Goal: Task Accomplishment & Management: Complete application form

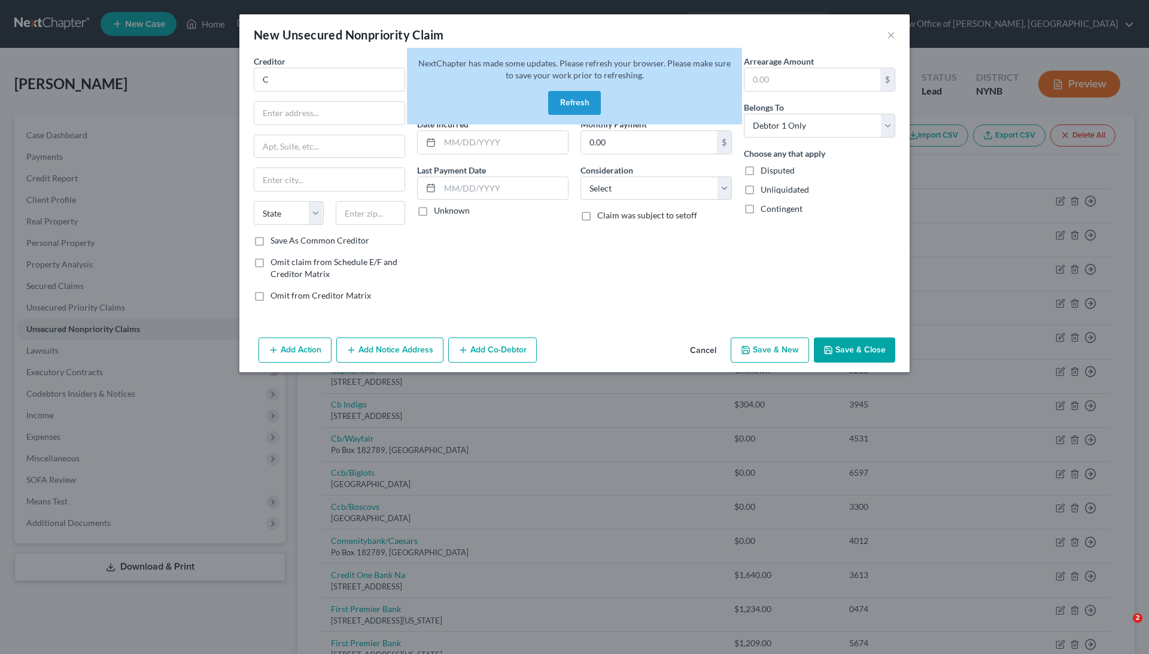
select select "0"
type input "C"
click at [588, 99] on button "Refresh" at bounding box center [574, 103] width 53 height 24
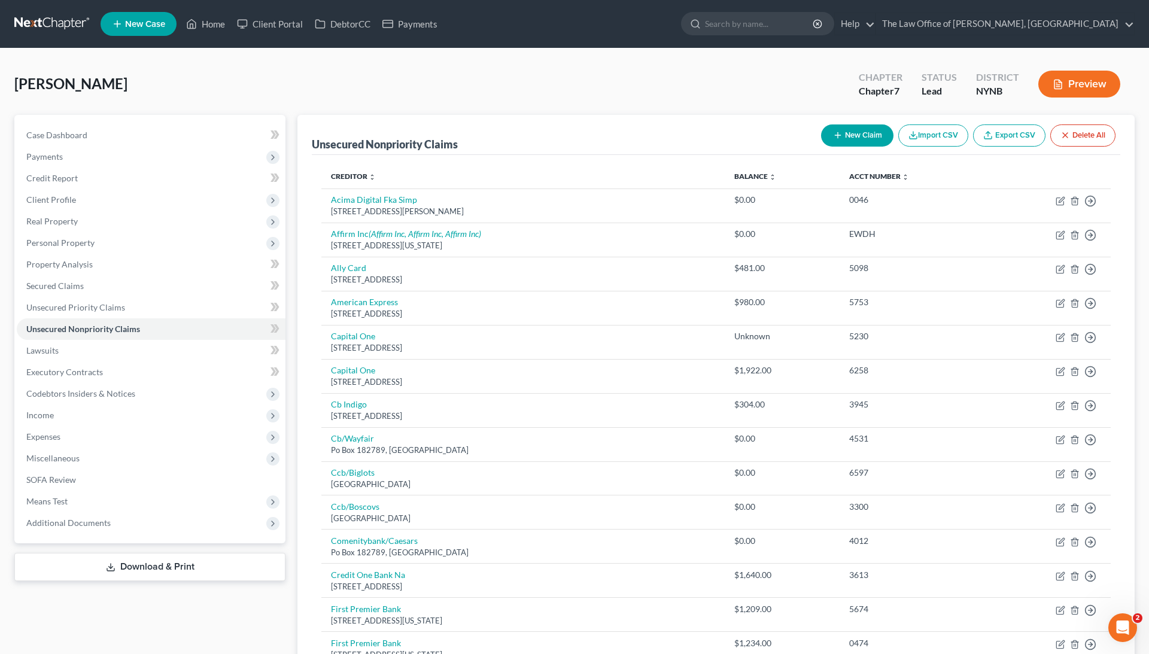
click at [848, 139] on button "New Claim" at bounding box center [857, 136] width 72 height 22
select select "0"
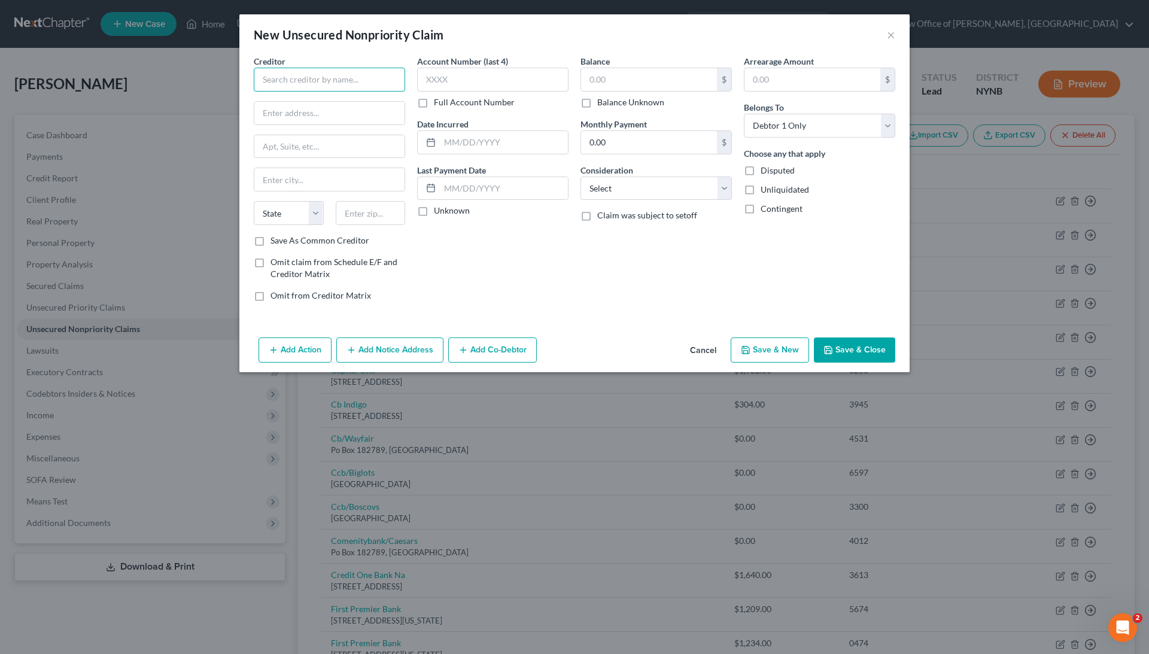
click at [350, 81] on input "text" at bounding box center [329, 80] width 151 height 24
click at [283, 79] on input "Cesaer's Reward" at bounding box center [329, 80] width 151 height 24
click at [365, 75] on input "Caeser's Reward" at bounding box center [329, 80] width 151 height 24
click at [281, 81] on input "Caeser's Reward" at bounding box center [329, 80] width 151 height 24
click at [380, 73] on input "Caesar's Reward" at bounding box center [329, 80] width 151 height 24
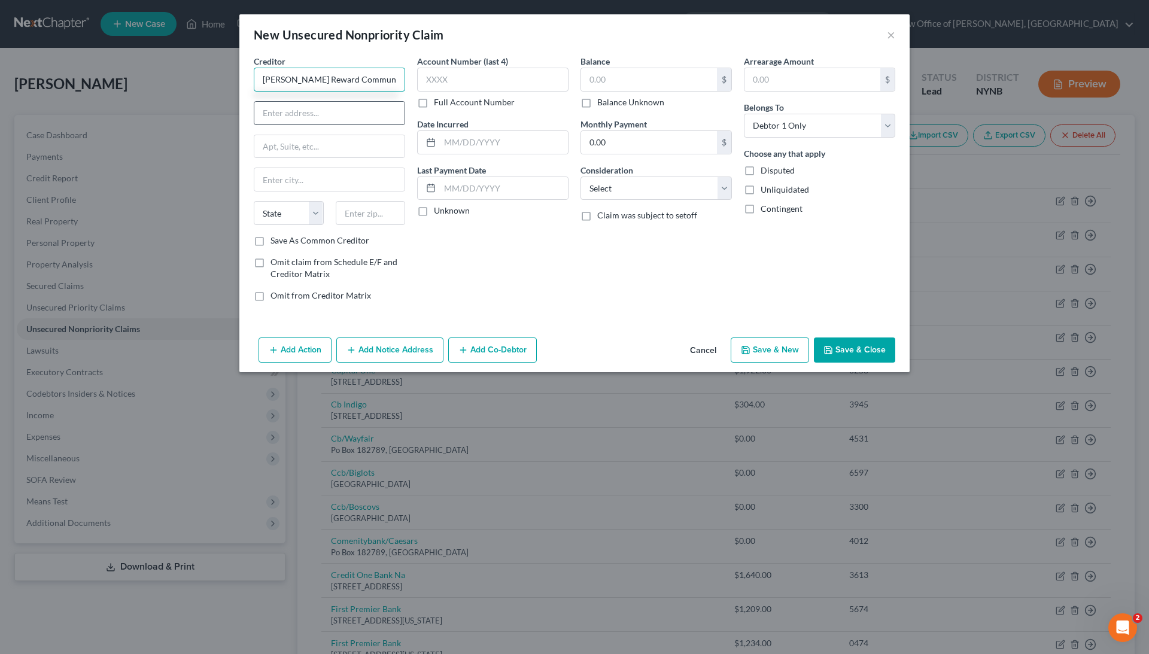
type input "Caesar's Reward Community Bank"
type input "3100 Breckinridge Blvd"
type input "#725"
click at [378, 214] on input "text" at bounding box center [371, 213] width 70 height 24
type input "30096"
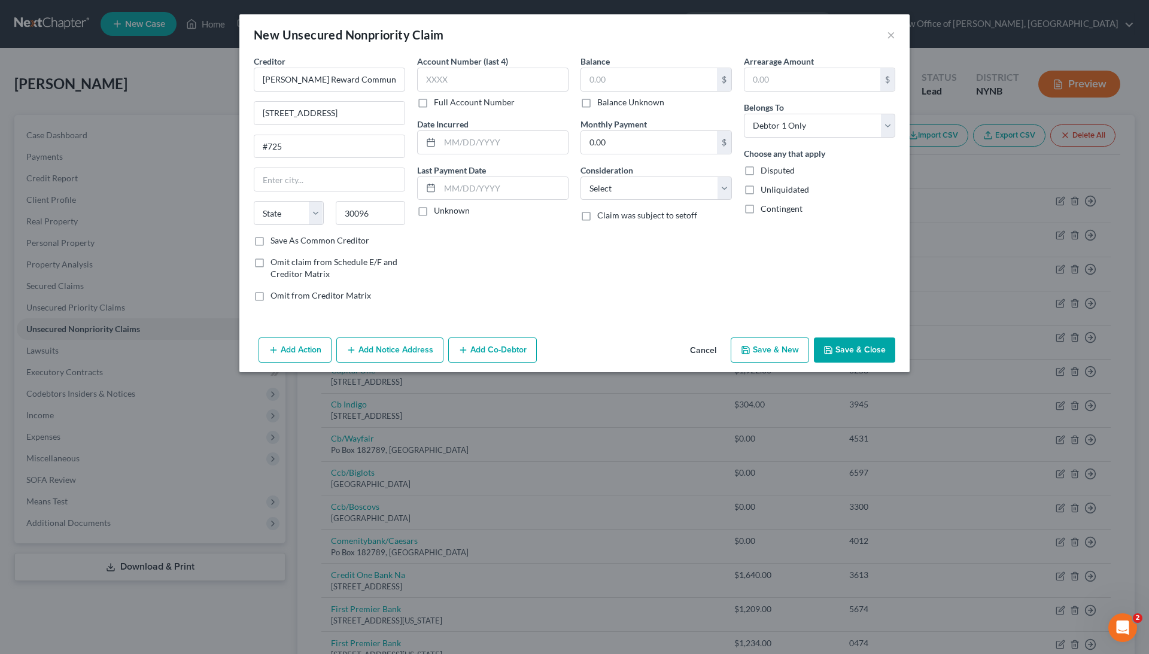
click at [447, 257] on div "Account Number (last 4) Full Account Number Date Incurred Last Payment Date Unk…" at bounding box center [492, 183] width 163 height 256
type input "Duluth"
select select "10"
click at [489, 103] on label "Full Account Number" at bounding box center [474, 102] width 81 height 12
click at [447, 103] on input "Full Account Number" at bounding box center [443, 100] width 8 height 8
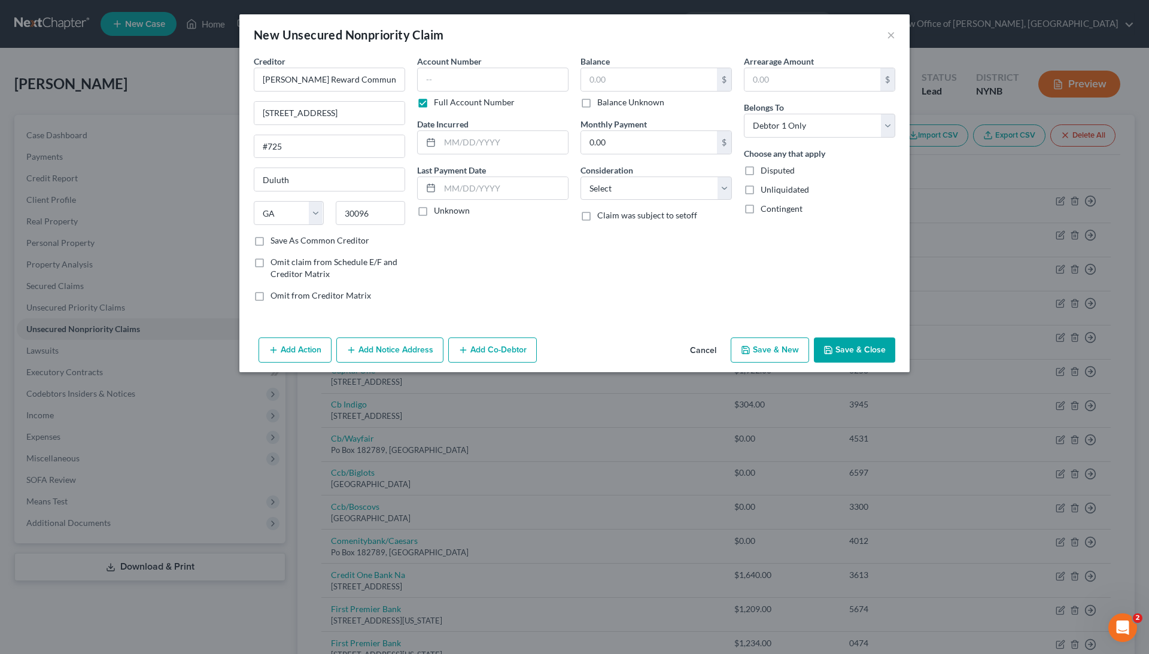
click at [609, 102] on label "Balance Unknown" at bounding box center [630, 102] width 67 height 12
click at [609, 102] on input "Balance Unknown" at bounding box center [606, 100] width 8 height 8
checkbox input "true"
type input "0.00"
click at [492, 103] on label "Full Account Number" at bounding box center [474, 102] width 81 height 12
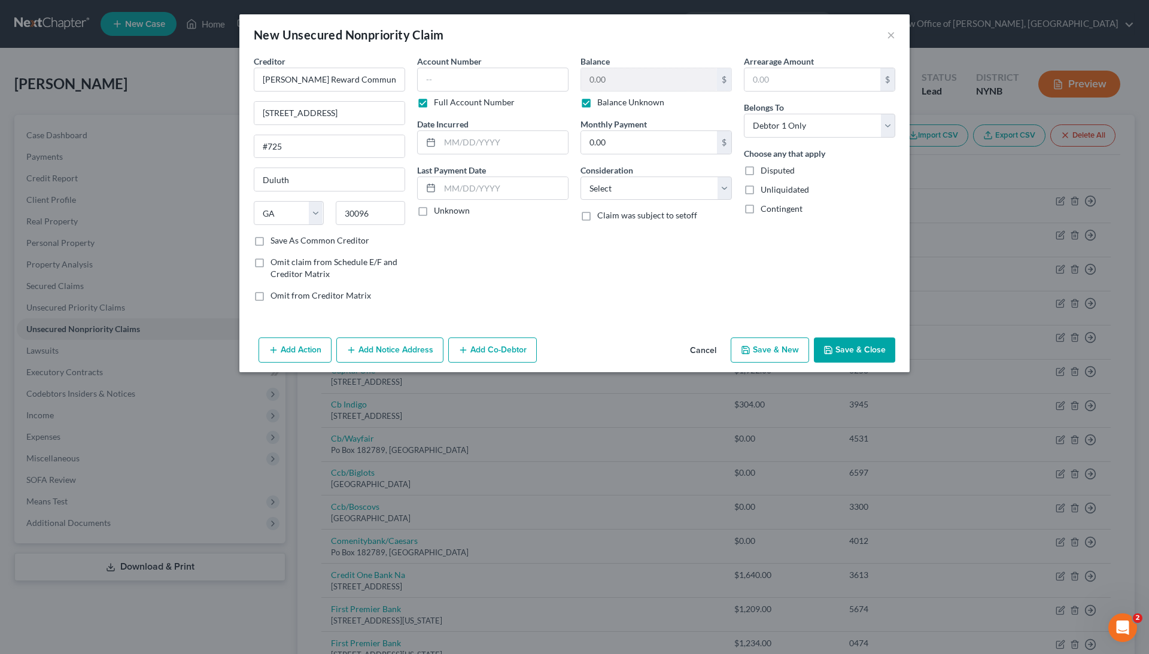
click at [447, 103] on input "Full Account Number" at bounding box center [443, 100] width 8 height 8
type input "unkn"
click at [844, 348] on button "Save & Close" at bounding box center [854, 350] width 81 height 25
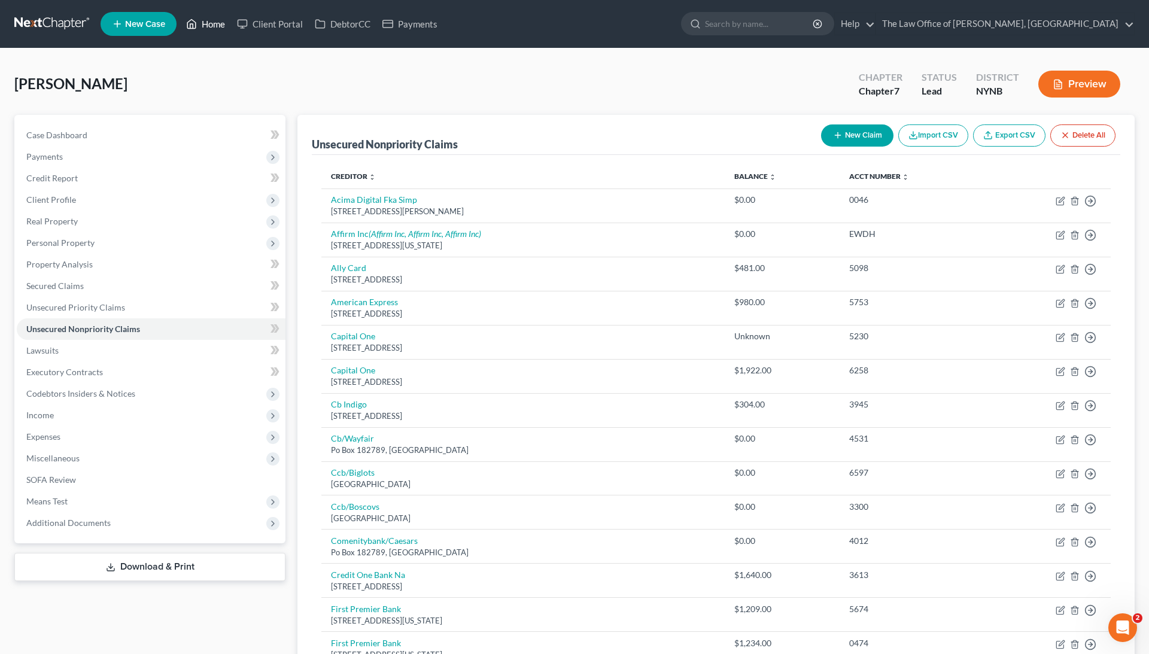
click at [208, 26] on link "Home" at bounding box center [205, 24] width 51 height 22
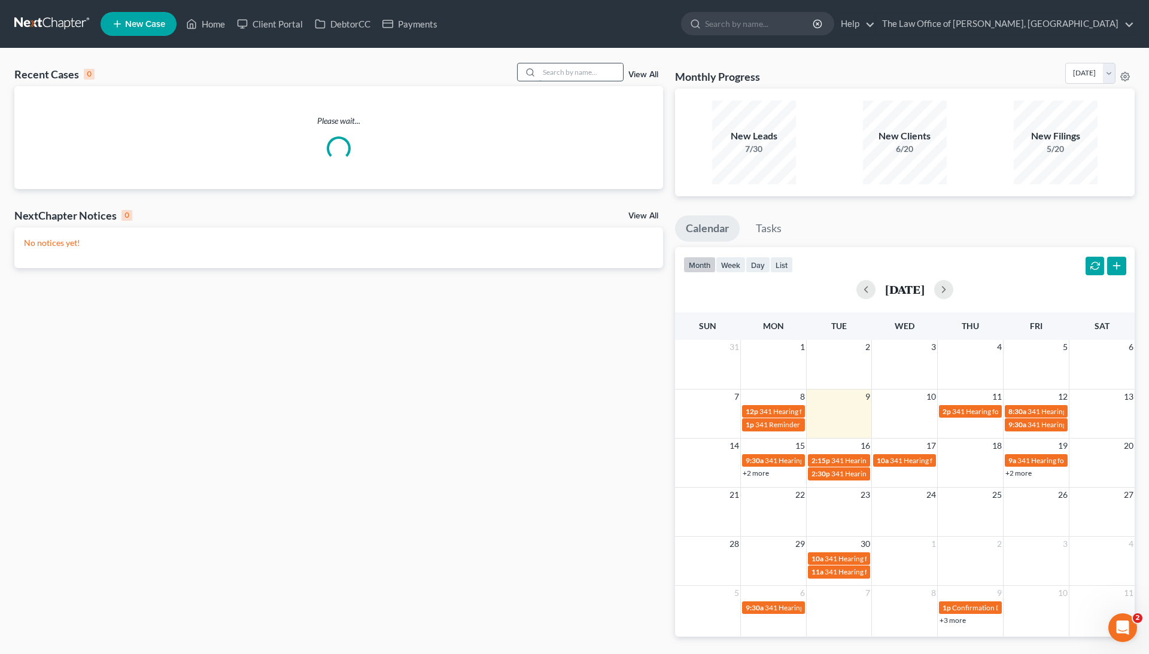
click at [606, 66] on input "search" at bounding box center [581, 71] width 84 height 17
paste input "Shauna"
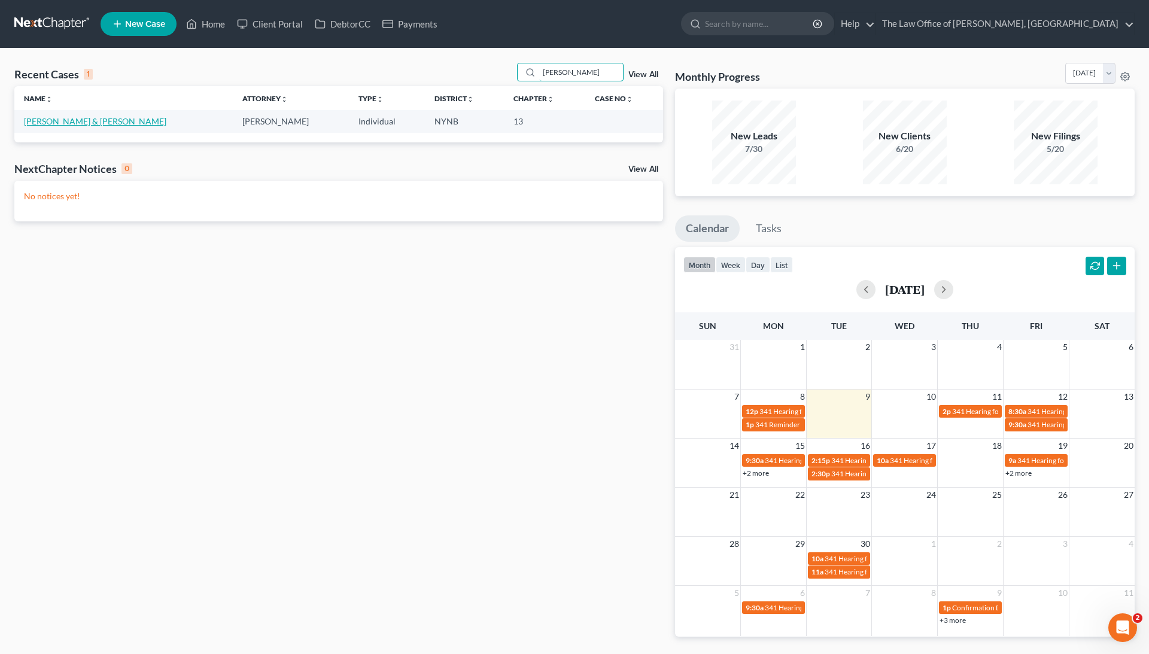
type input "Shauna"
click at [118, 122] on link "[PERSON_NAME] & [PERSON_NAME]" at bounding box center [95, 121] width 142 height 10
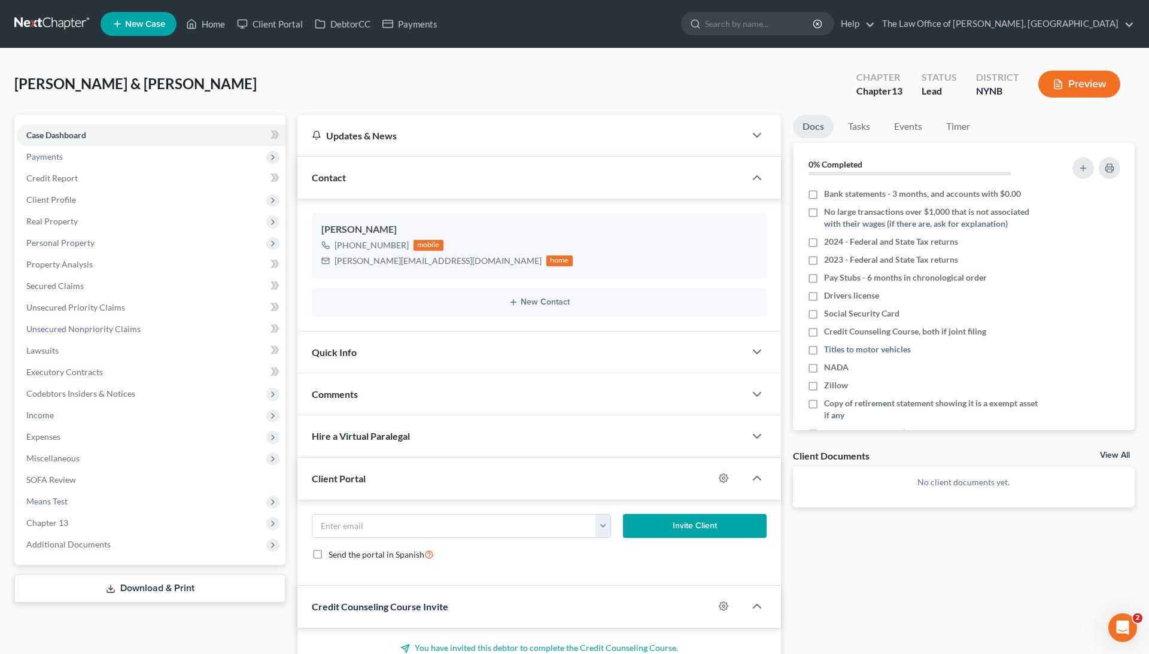
scroll to position [565, 0]
click at [284, 22] on link "Client Portal" at bounding box center [270, 24] width 78 height 22
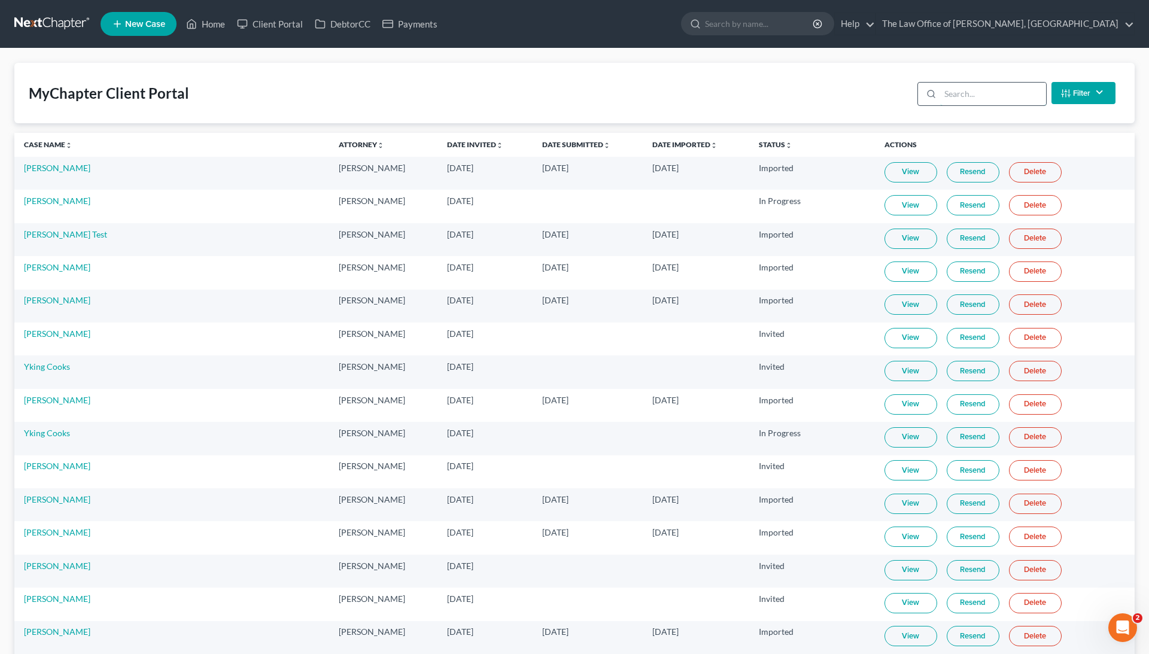
click at [956, 96] on input "search" at bounding box center [994, 94] width 106 height 23
paste input "Shauna"
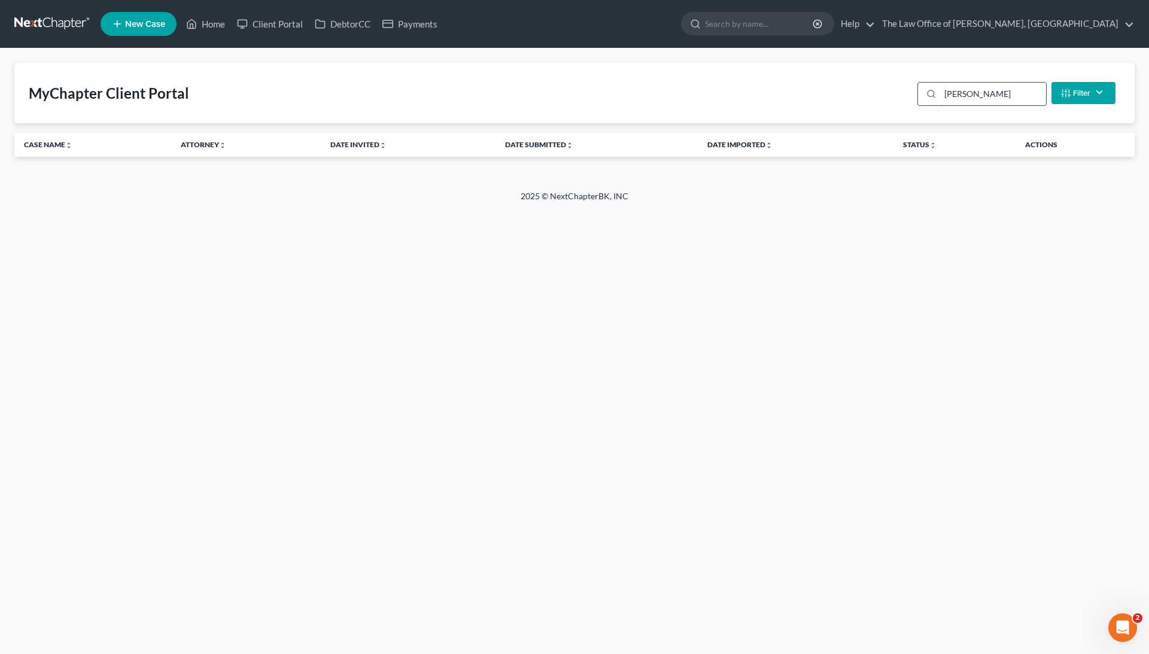
click at [959, 97] on input "Shauna" at bounding box center [994, 94] width 106 height 23
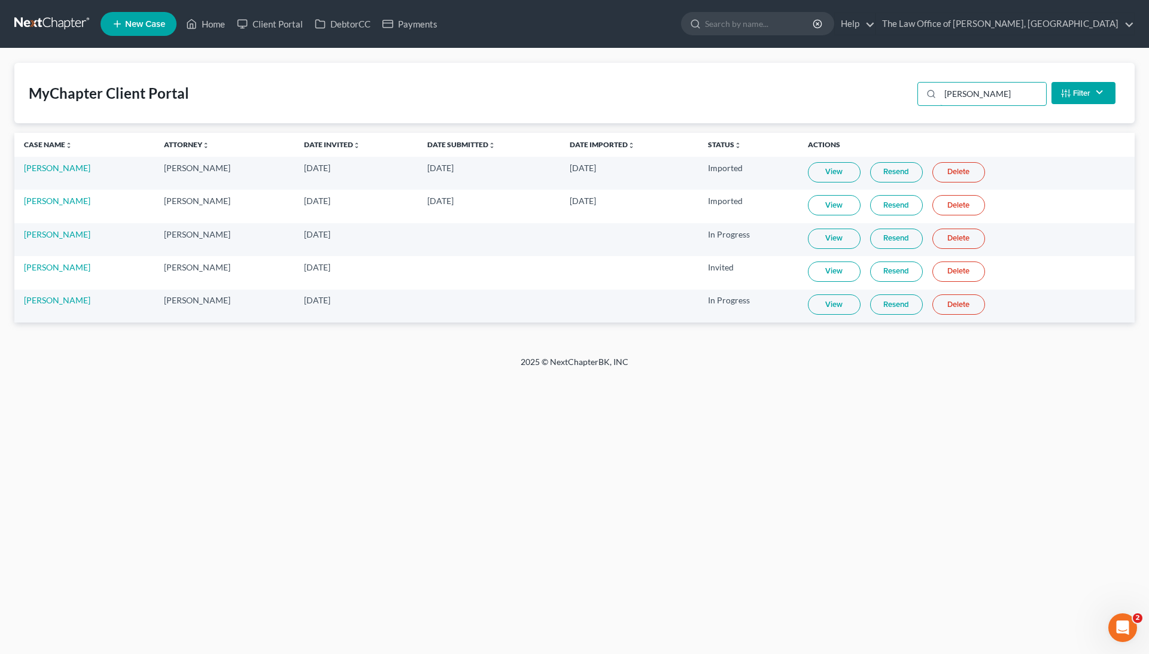
type input "[PERSON_NAME]"
click at [827, 301] on link "View" at bounding box center [834, 305] width 53 height 20
click at [68, 302] on link "Christopher Clark" at bounding box center [57, 300] width 66 height 10
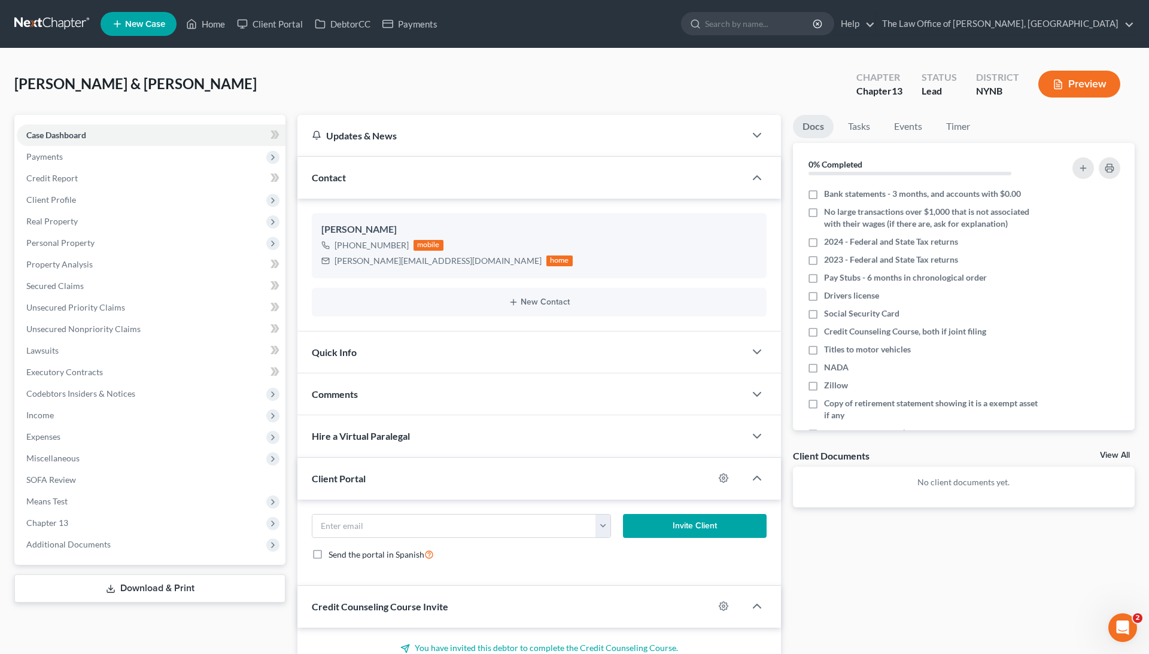
scroll to position [565, 0]
click at [357, 32] on link "DebtorCC" at bounding box center [343, 24] width 68 height 22
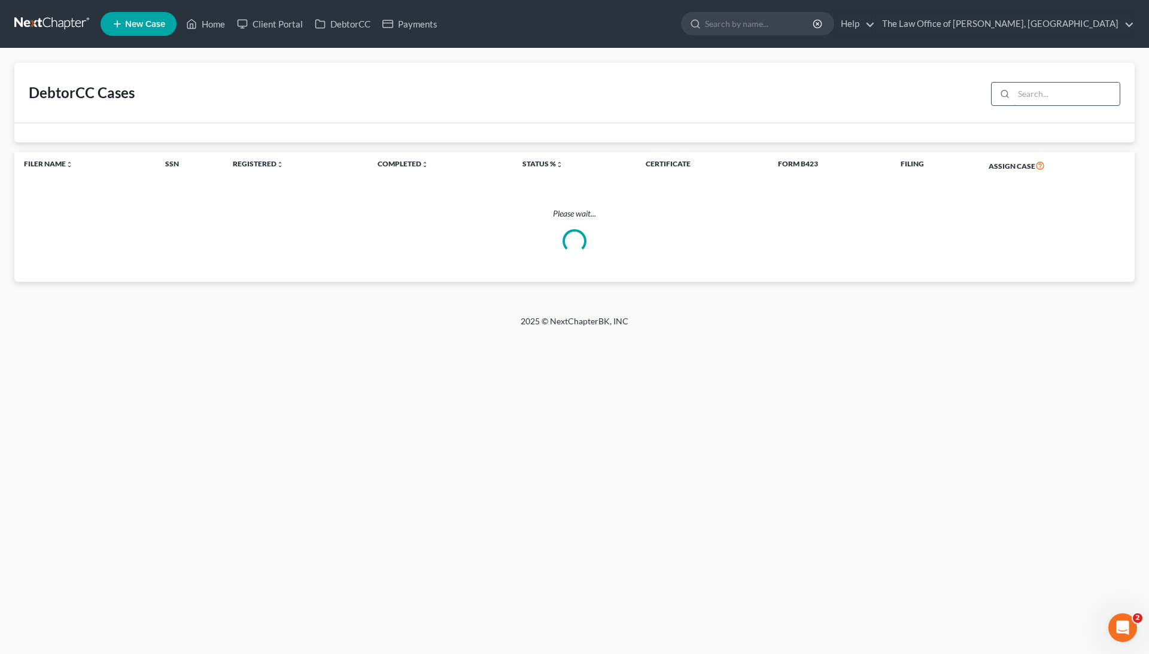
click at [1043, 89] on input "search" at bounding box center [1067, 94] width 106 height 23
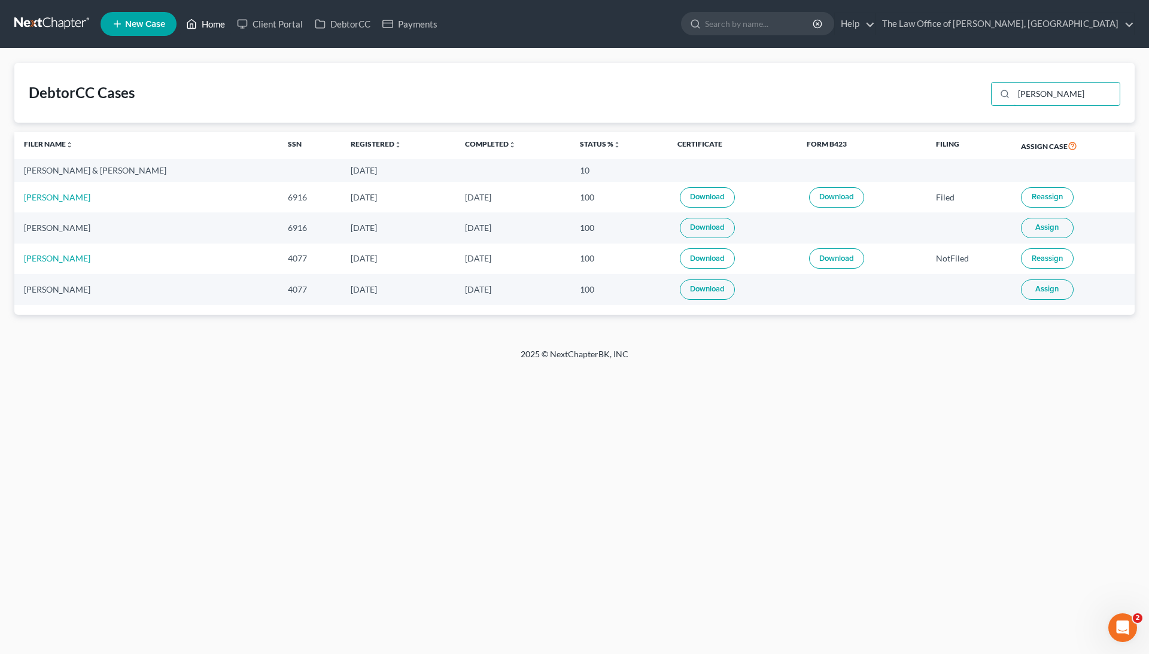
type input "[PERSON_NAME]"
click at [221, 29] on link "Home" at bounding box center [205, 24] width 51 height 22
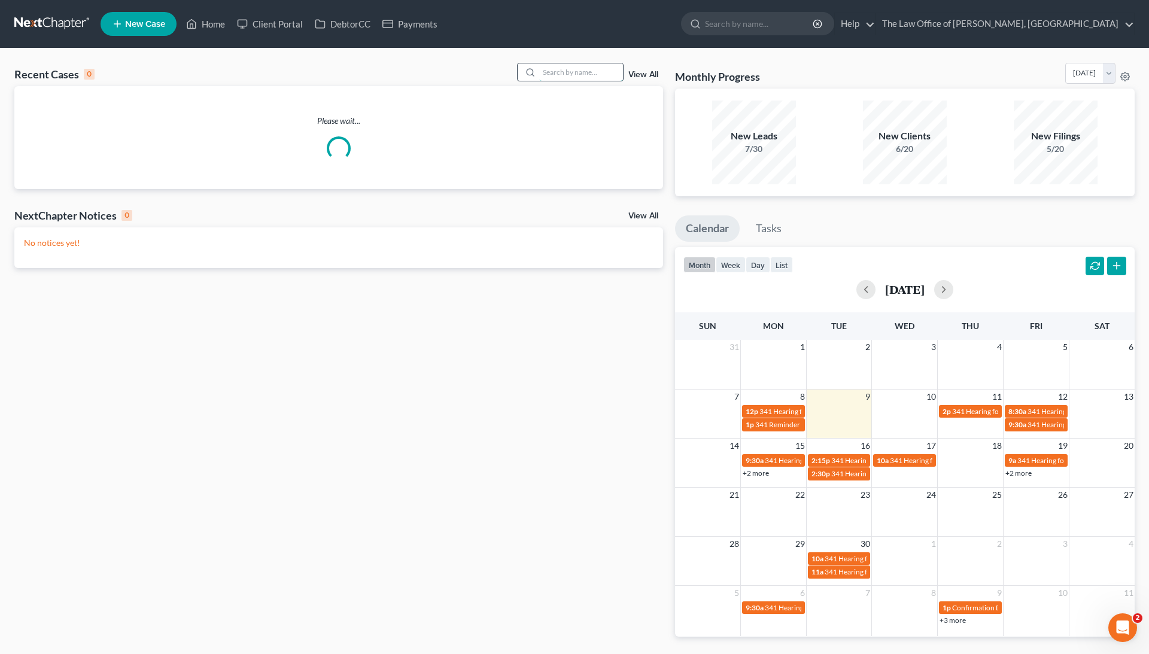
click at [549, 72] on input "search" at bounding box center [581, 71] width 84 height 17
type input "j"
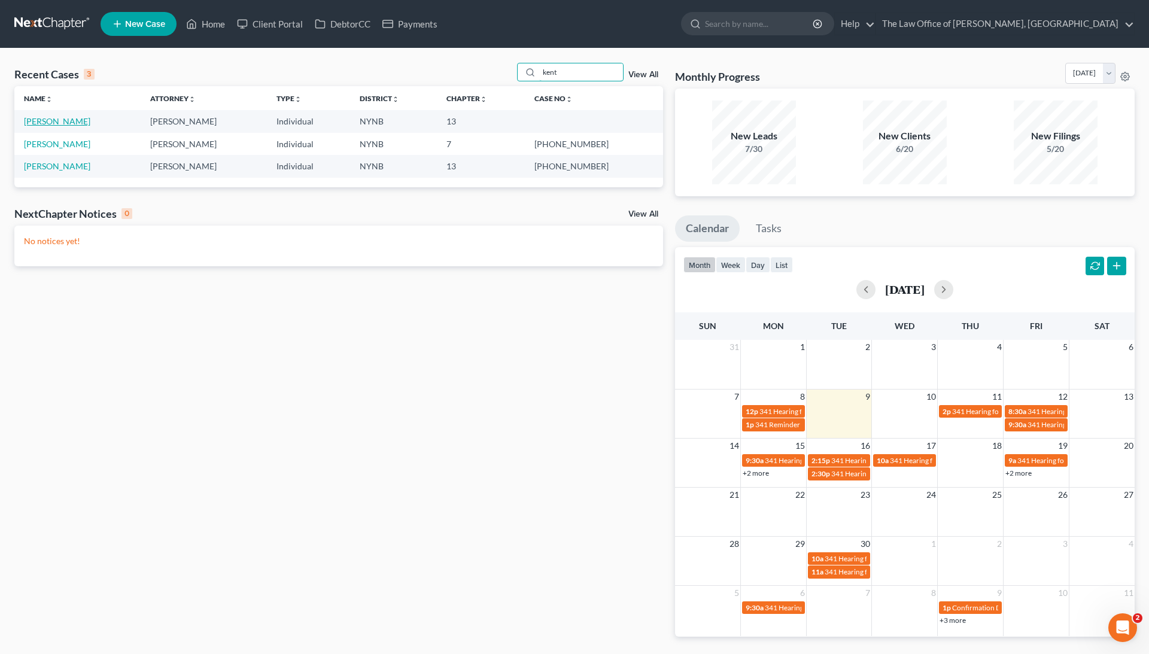
type input "kent"
click at [54, 125] on link "[PERSON_NAME]" at bounding box center [57, 121] width 66 height 10
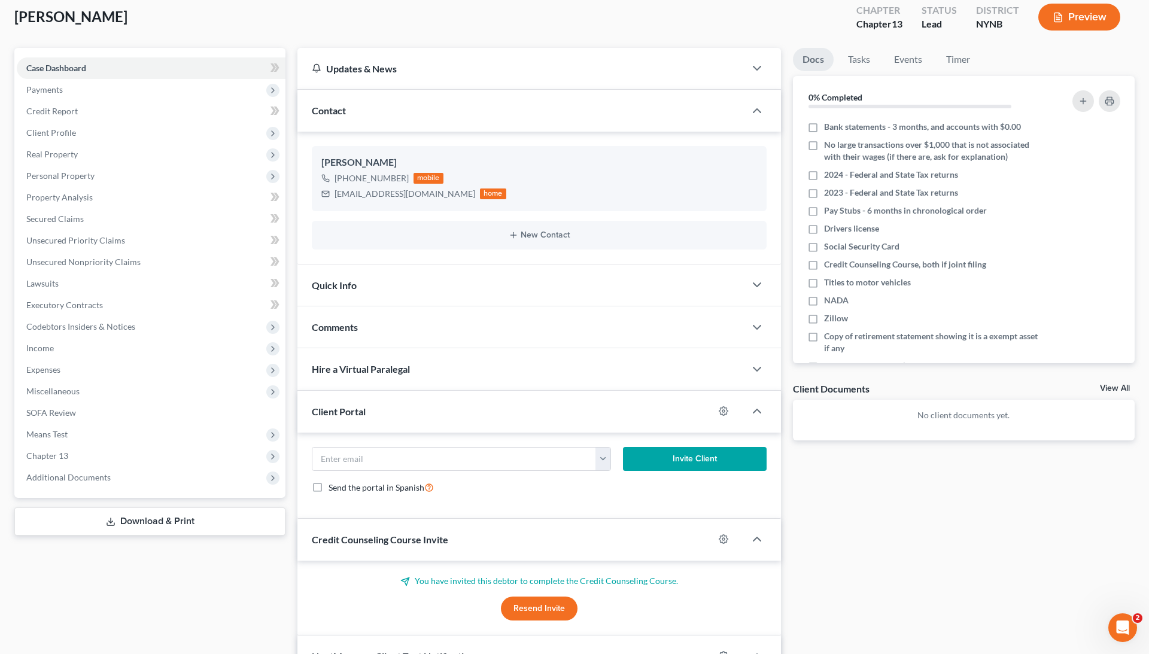
scroll to position [96, 0]
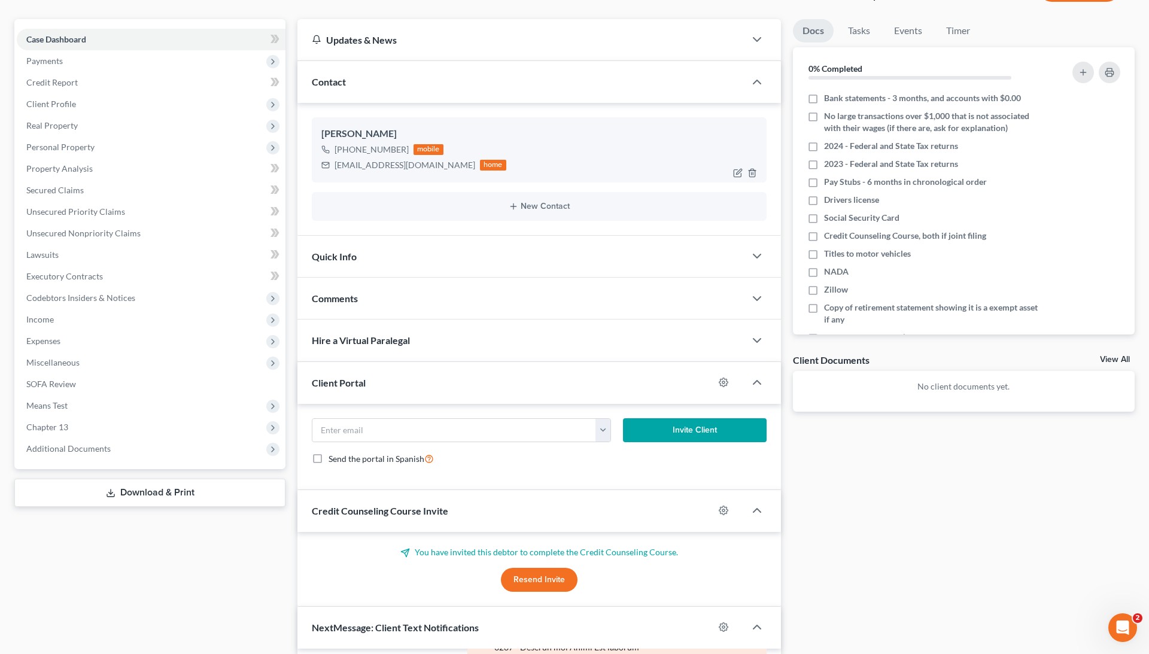
click at [381, 168] on div "Giants1561@hotmail.com" at bounding box center [405, 165] width 141 height 12
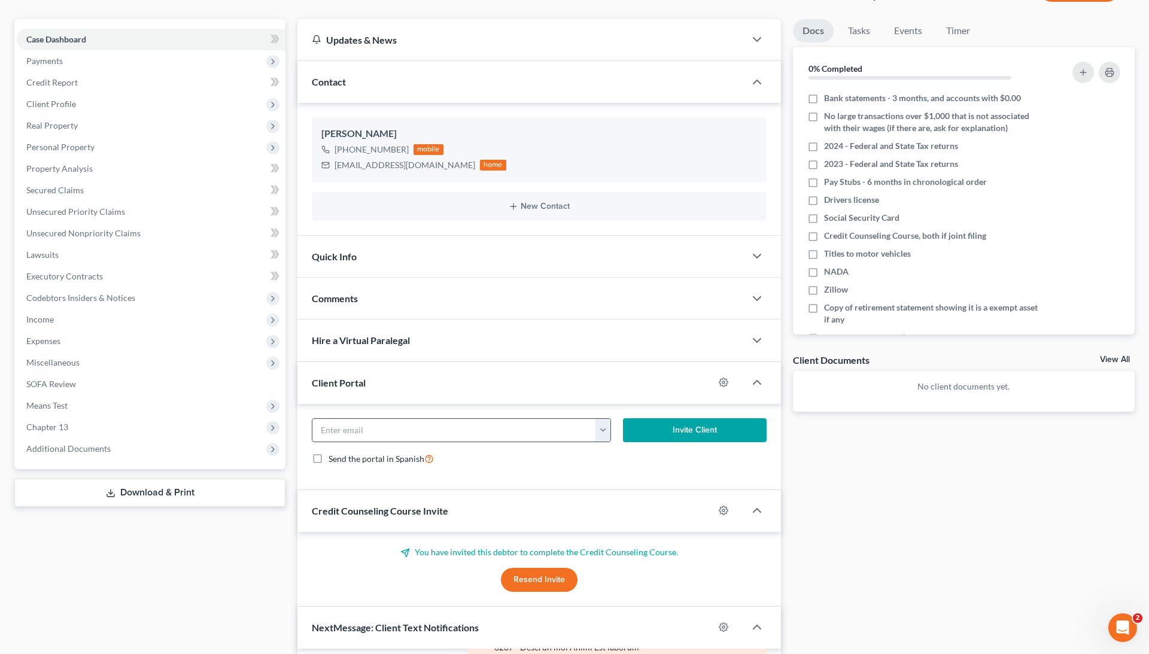
click at [411, 422] on input "email" at bounding box center [455, 430] width 284 height 23
paste input "Giants1561@hotmail.com"
type input "Giants1561@hotmail.com"
click at [664, 437] on button "Invite Client" at bounding box center [695, 430] width 144 height 24
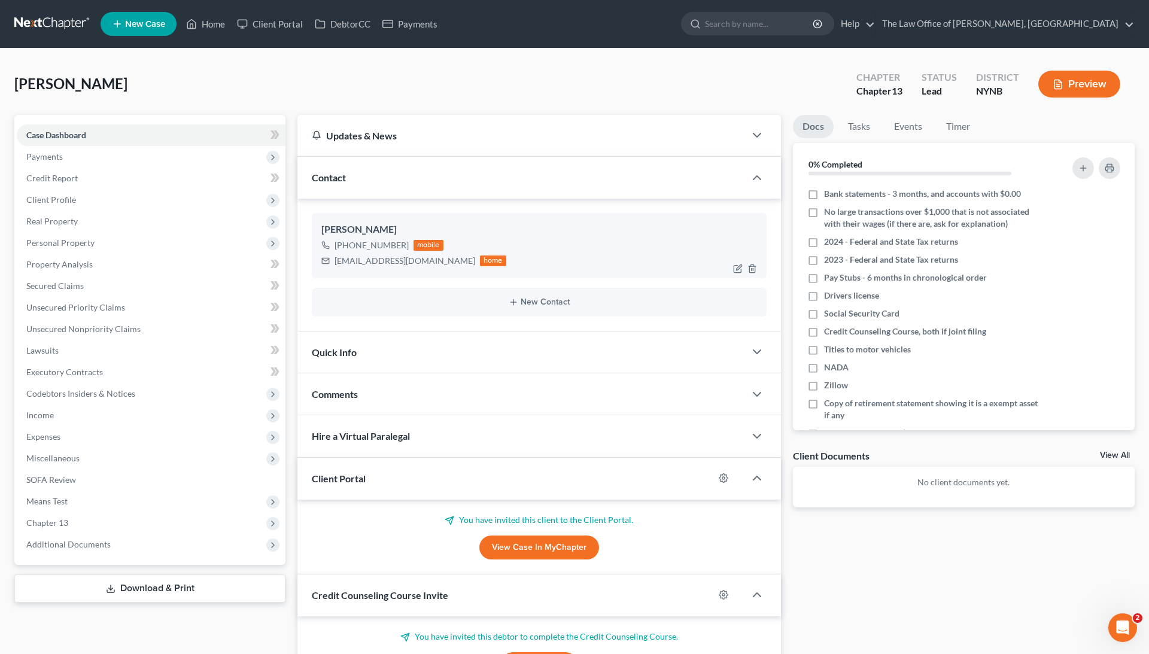
scroll to position [0, 0]
click at [350, 25] on link "DebtorCC" at bounding box center [343, 24] width 68 height 22
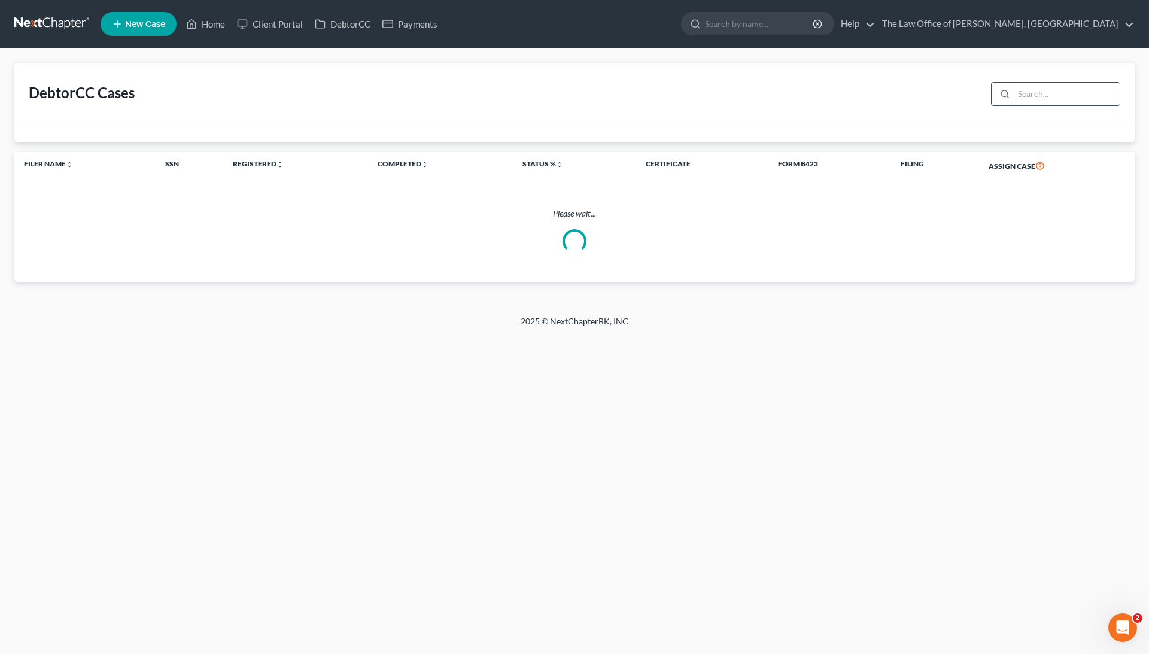
click at [1032, 89] on input "search" at bounding box center [1067, 94] width 106 height 23
type input "k"
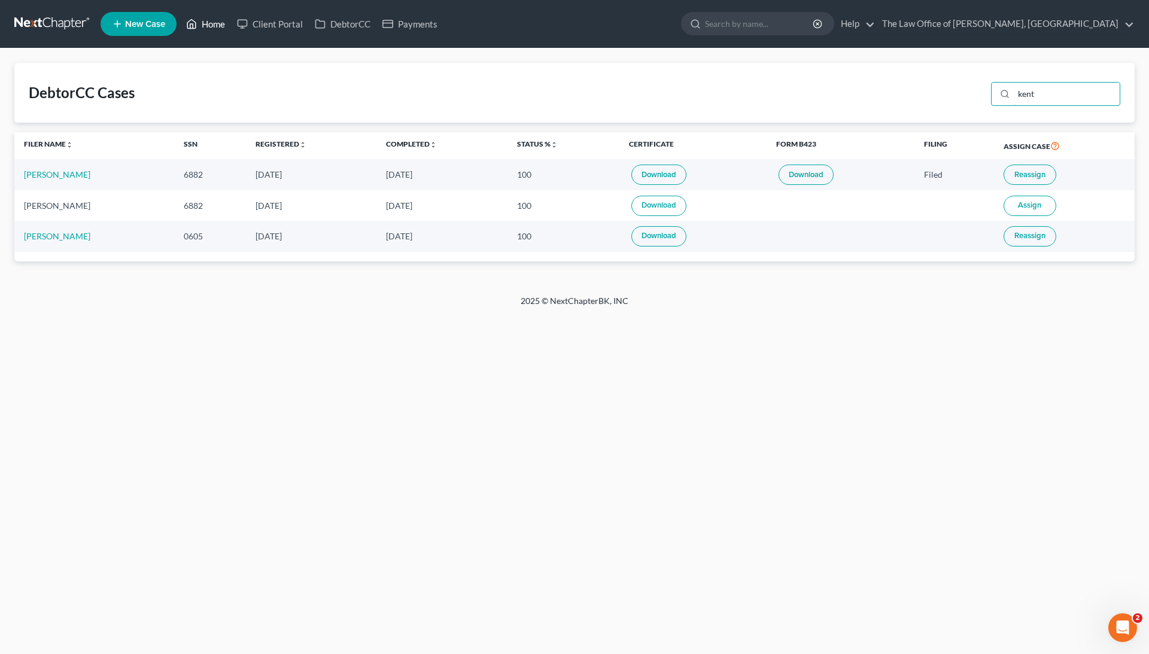
type input "kent"
click at [213, 26] on link "Home" at bounding box center [205, 24] width 51 height 22
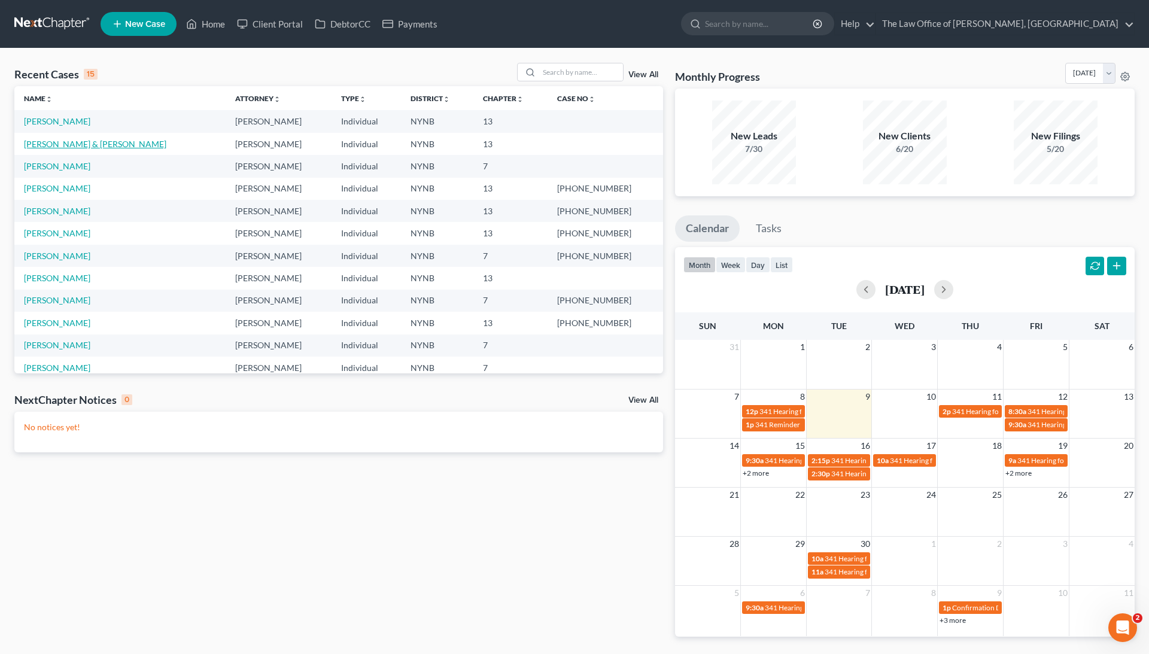
click at [108, 144] on link "[PERSON_NAME] & [PERSON_NAME]" at bounding box center [95, 144] width 142 height 10
select select "0"
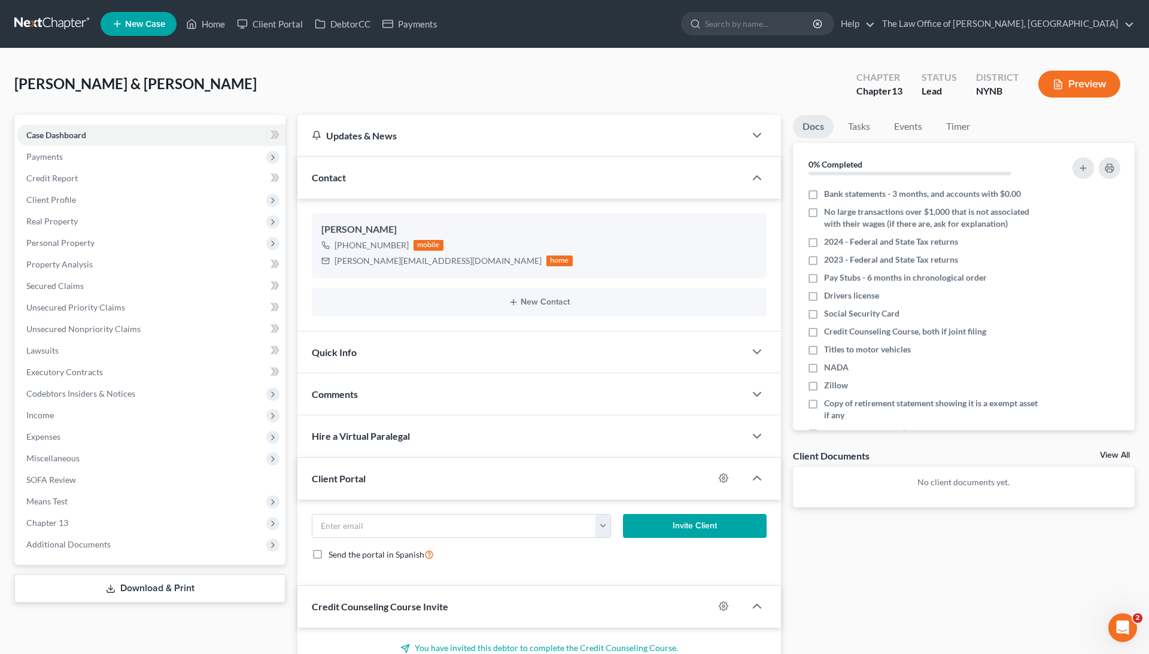
scroll to position [565, 0]
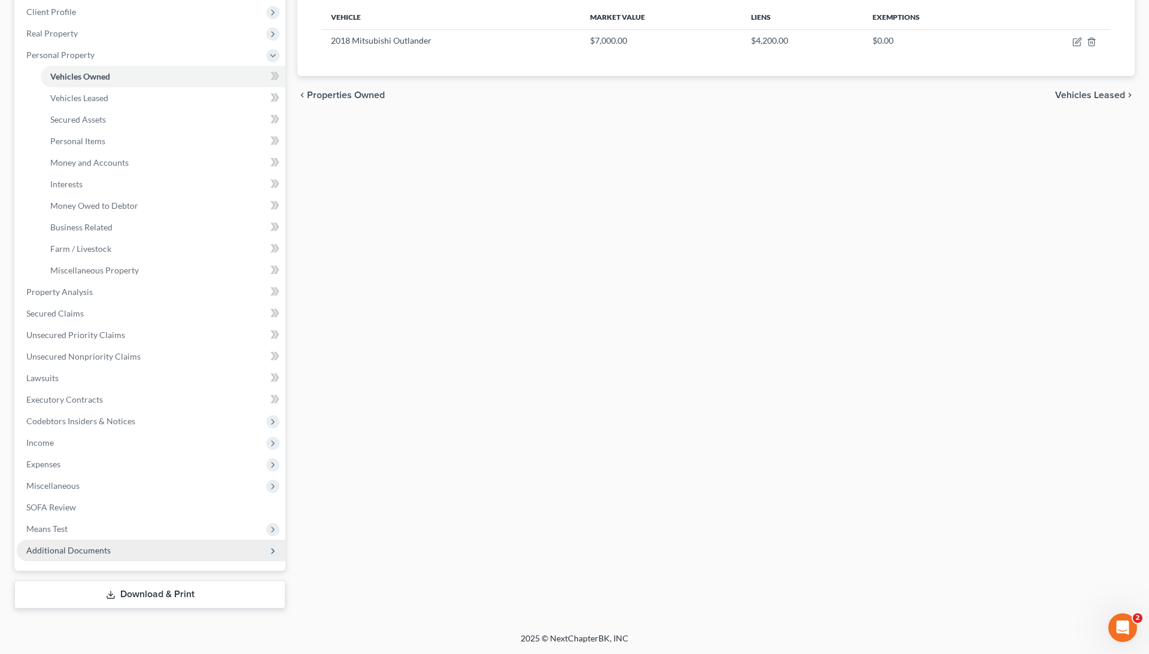
click at [104, 545] on span "Additional Documents" at bounding box center [68, 550] width 84 height 10
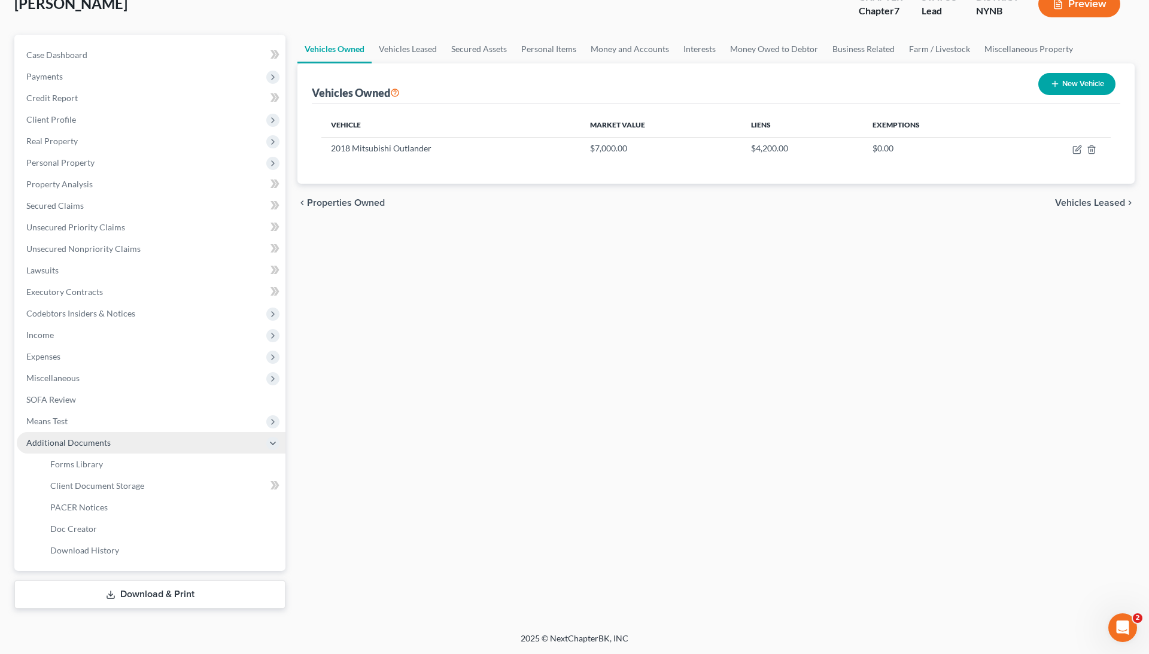
scroll to position [80, 0]
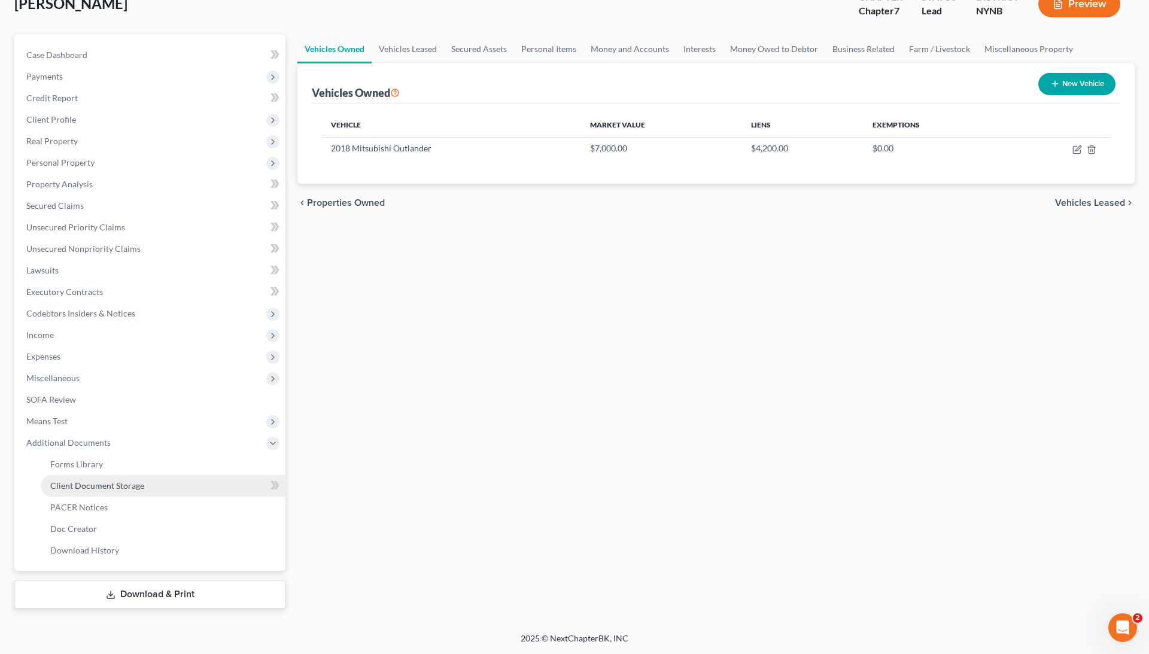
click at [129, 488] on span "Client Document Storage" at bounding box center [97, 486] width 94 height 10
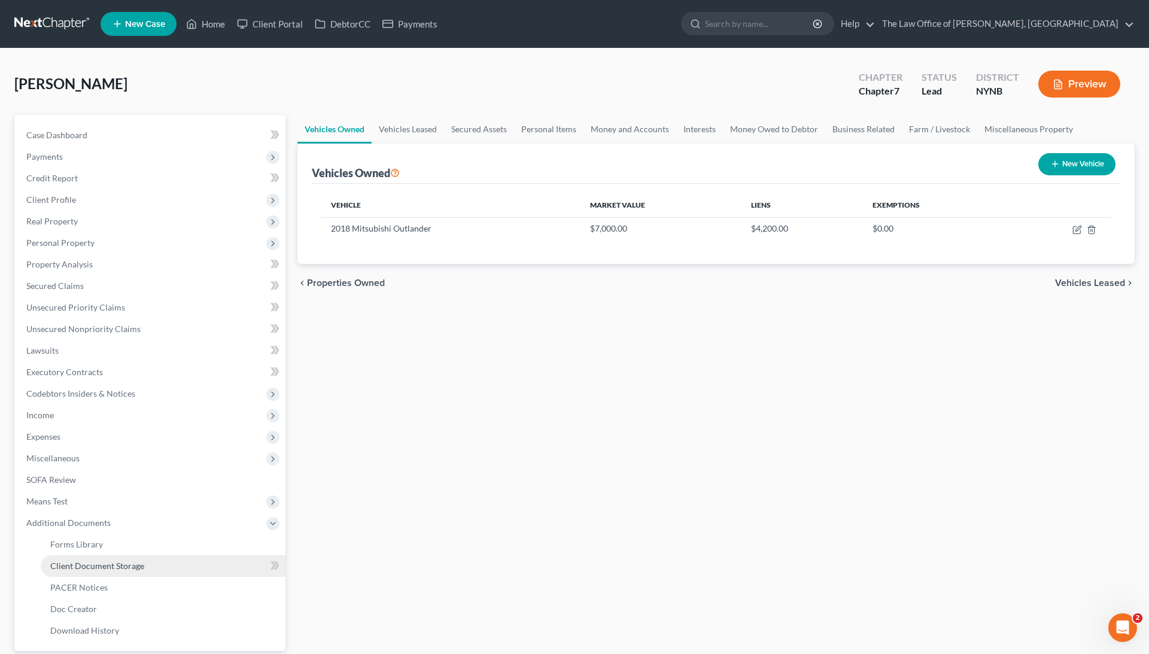
select select "1"
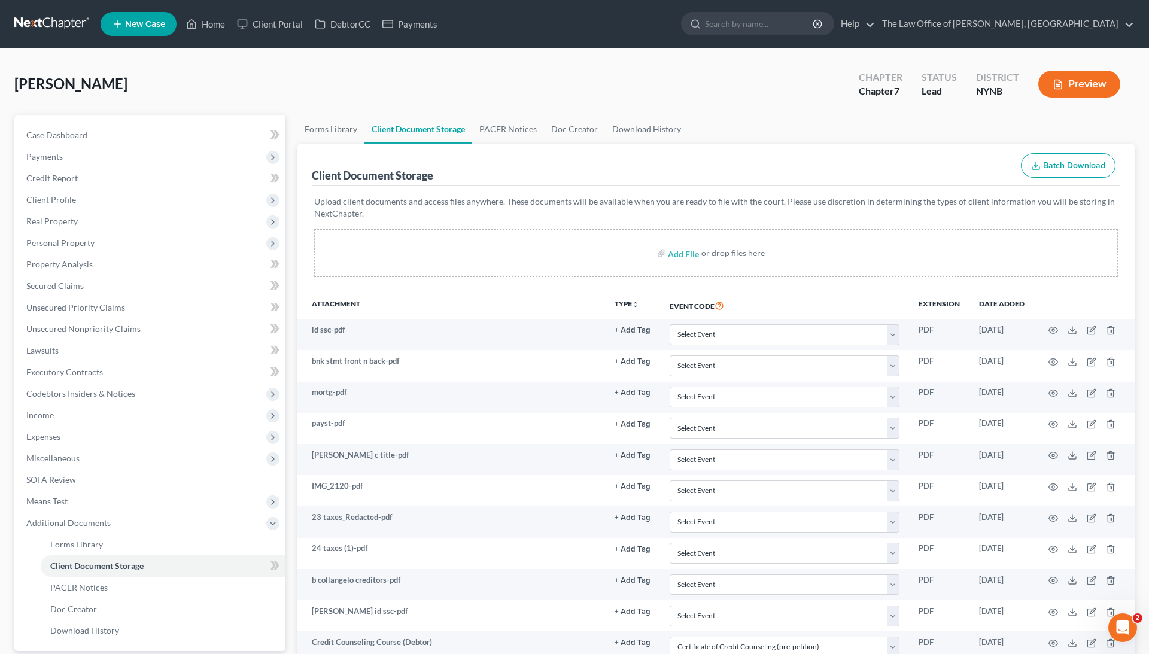
scroll to position [78, 0]
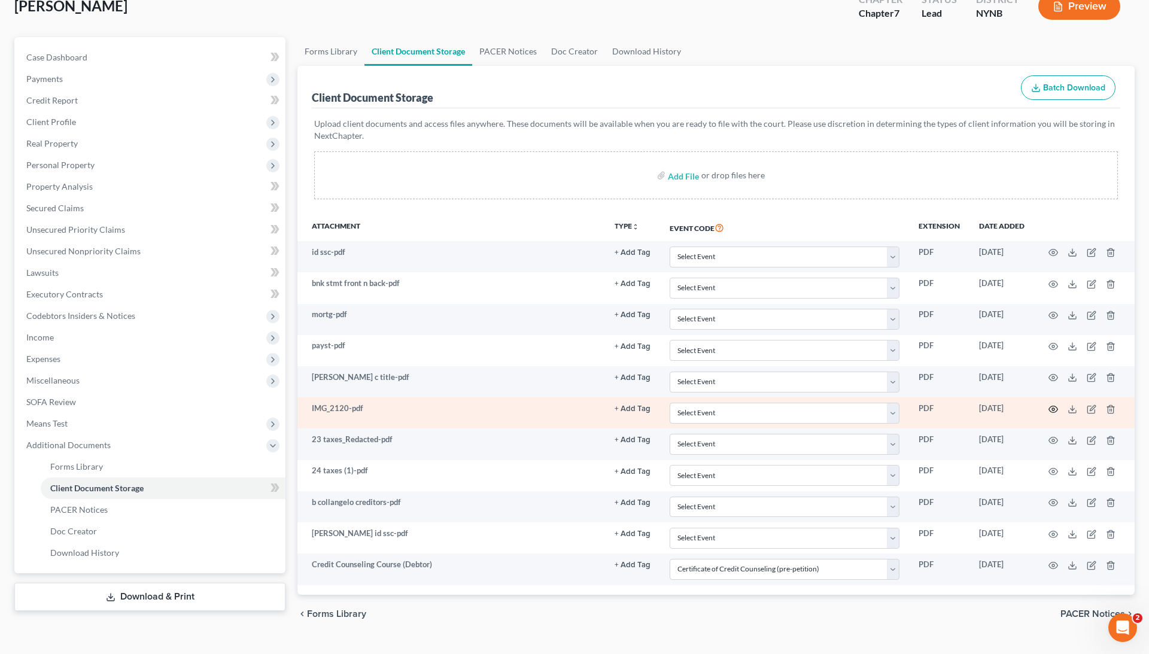
click at [1052, 405] on icon "button" at bounding box center [1054, 410] width 10 height 10
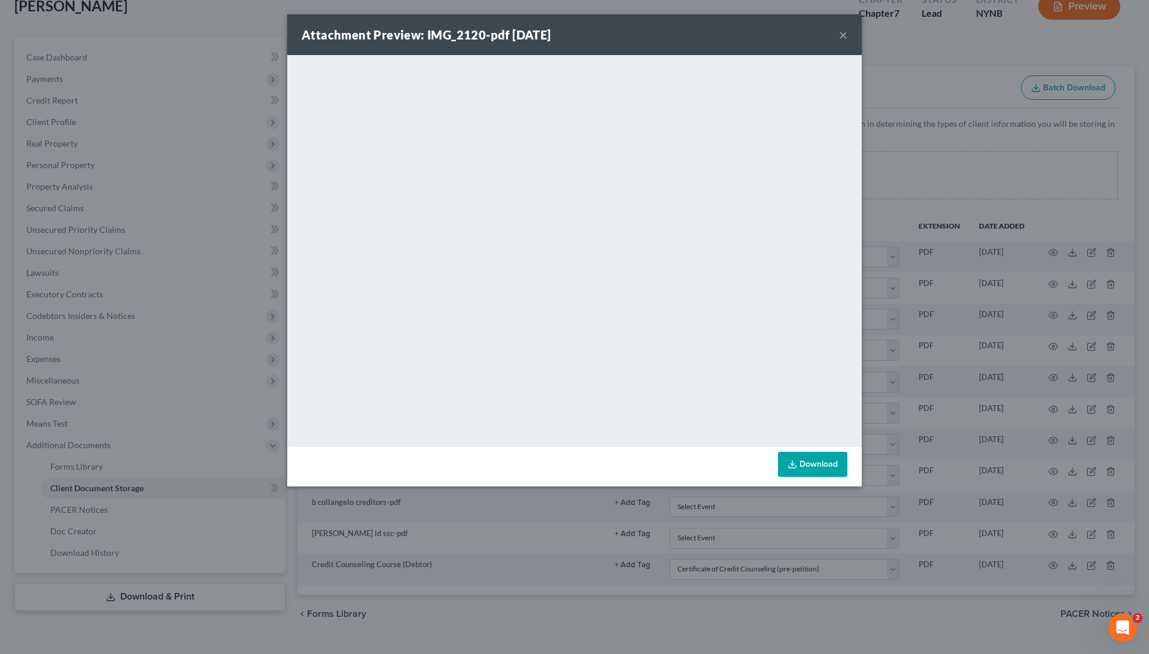
click at [1025, 381] on div "Attachment Preview: IMG_2120-pdf 09/02/2025 × <object ng-attr-data='https://nex…" at bounding box center [574, 327] width 1149 height 654
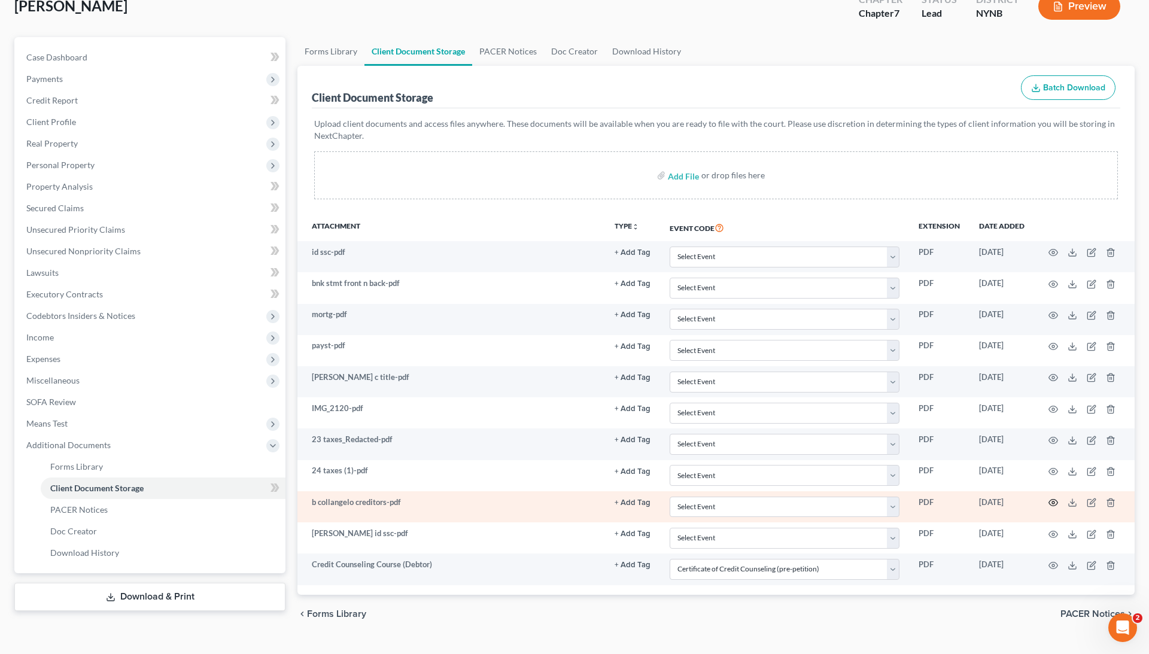
click at [1049, 499] on icon "button" at bounding box center [1054, 503] width 10 height 10
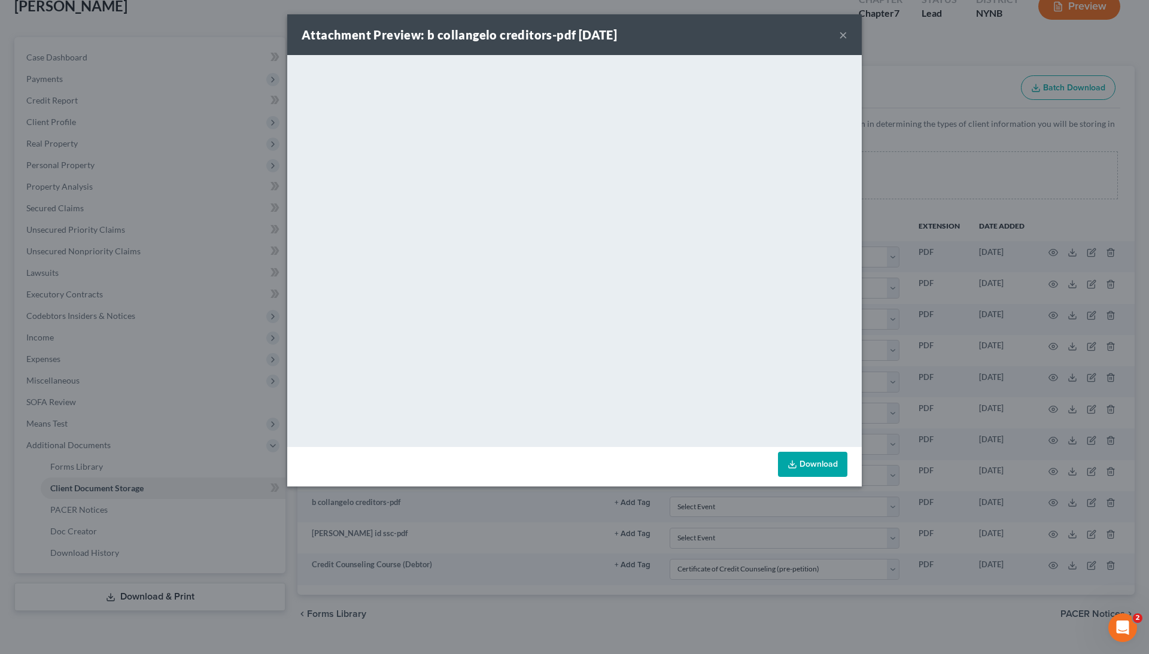
click at [842, 37] on button "×" at bounding box center [843, 35] width 8 height 14
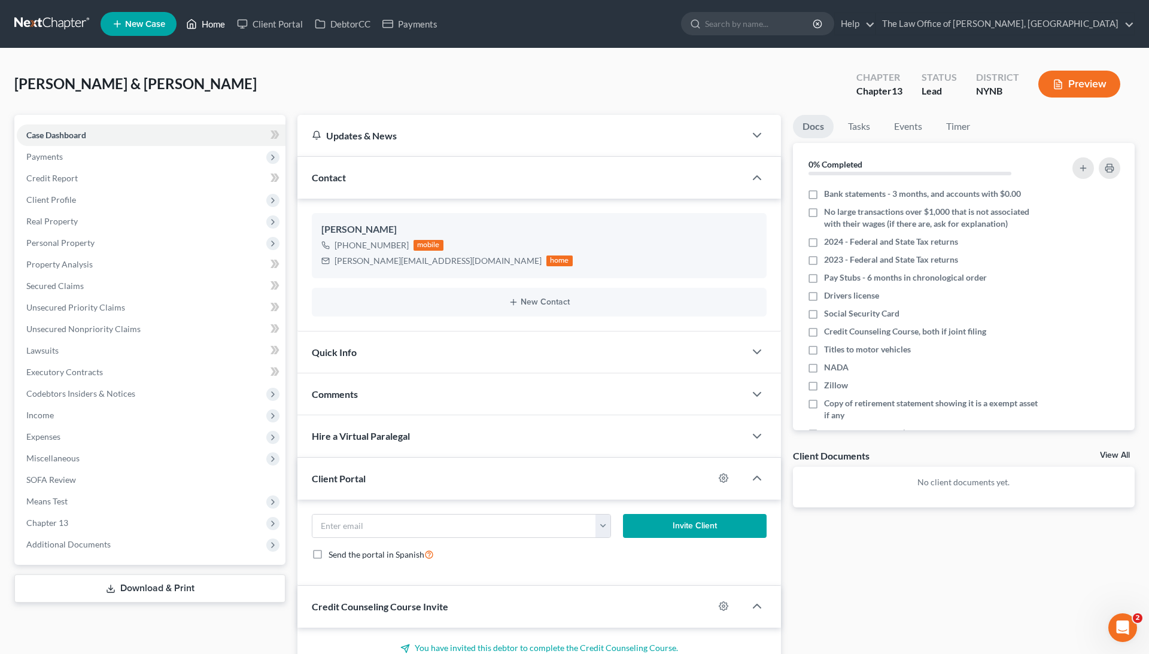
click at [216, 32] on link "Home" at bounding box center [205, 24] width 51 height 22
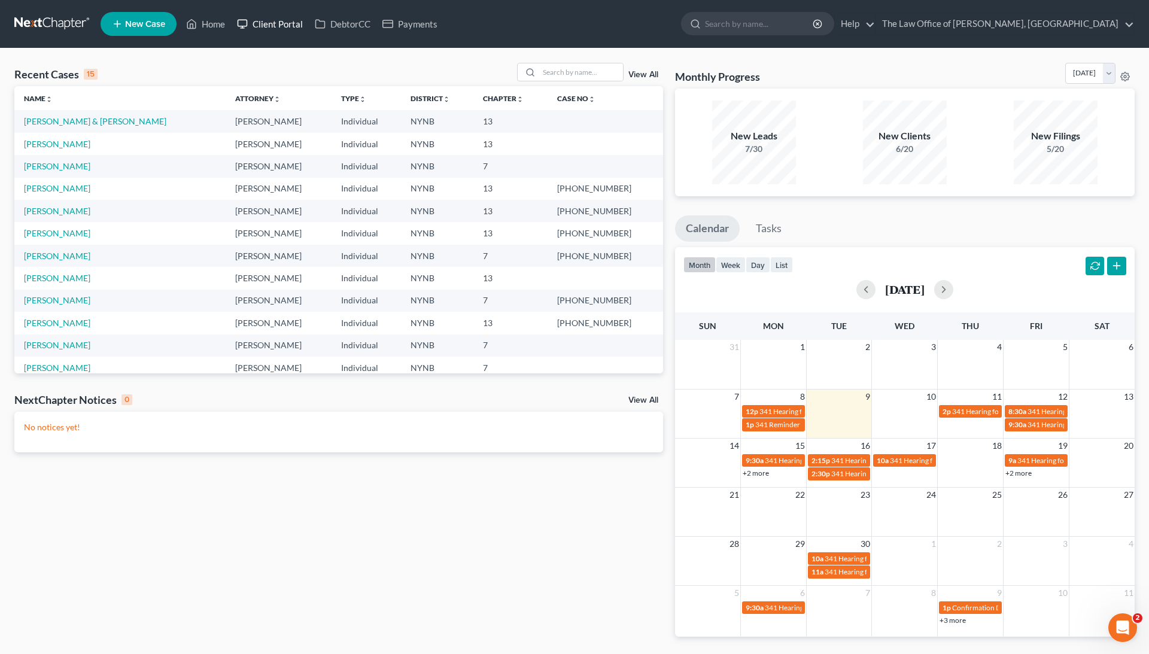
click at [276, 27] on link "Client Portal" at bounding box center [270, 24] width 78 height 22
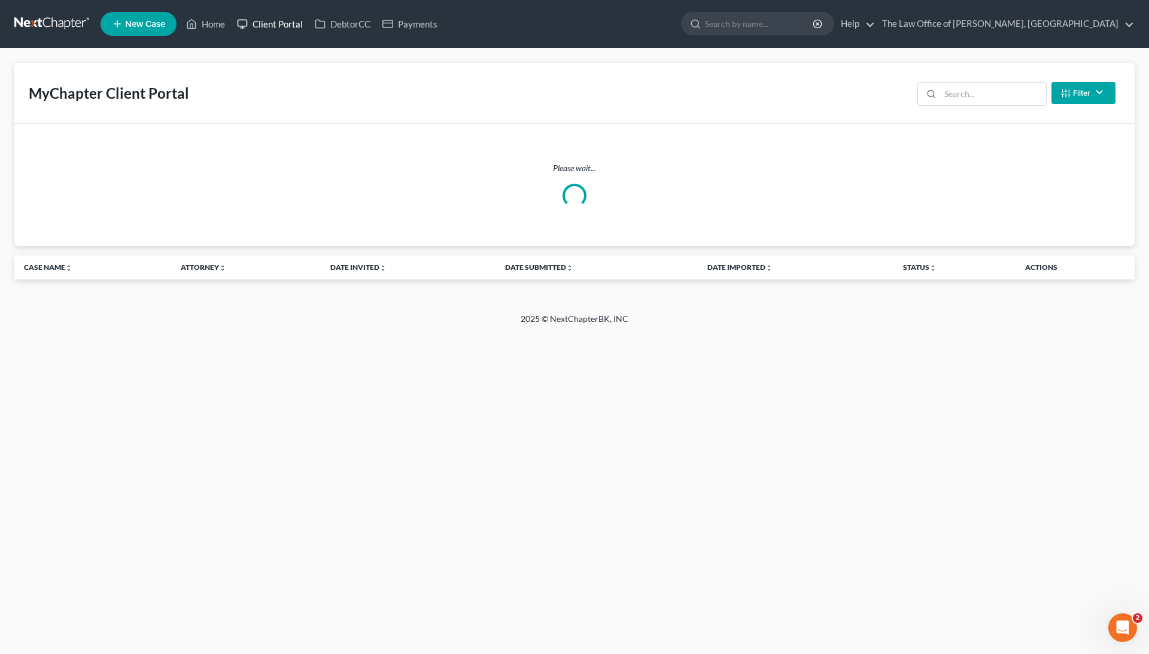
click at [268, 20] on link "Client Portal" at bounding box center [270, 24] width 78 height 22
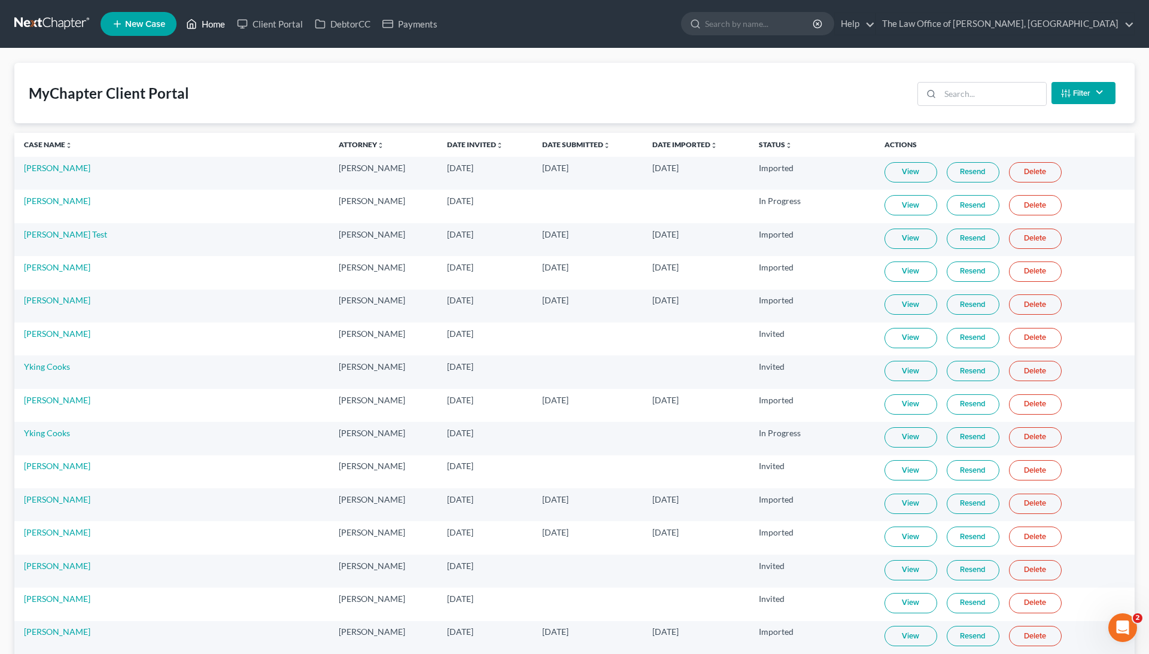
click at [211, 22] on link "Home" at bounding box center [205, 24] width 51 height 22
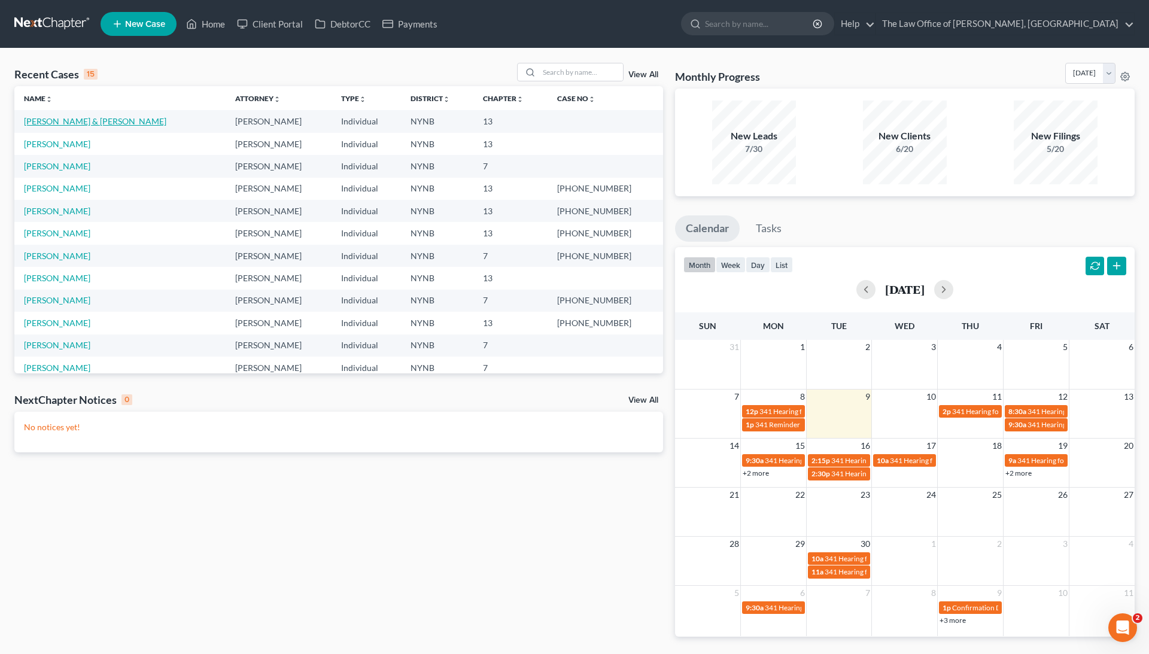
click at [85, 121] on link "[PERSON_NAME] & [PERSON_NAME]" at bounding box center [95, 121] width 142 height 10
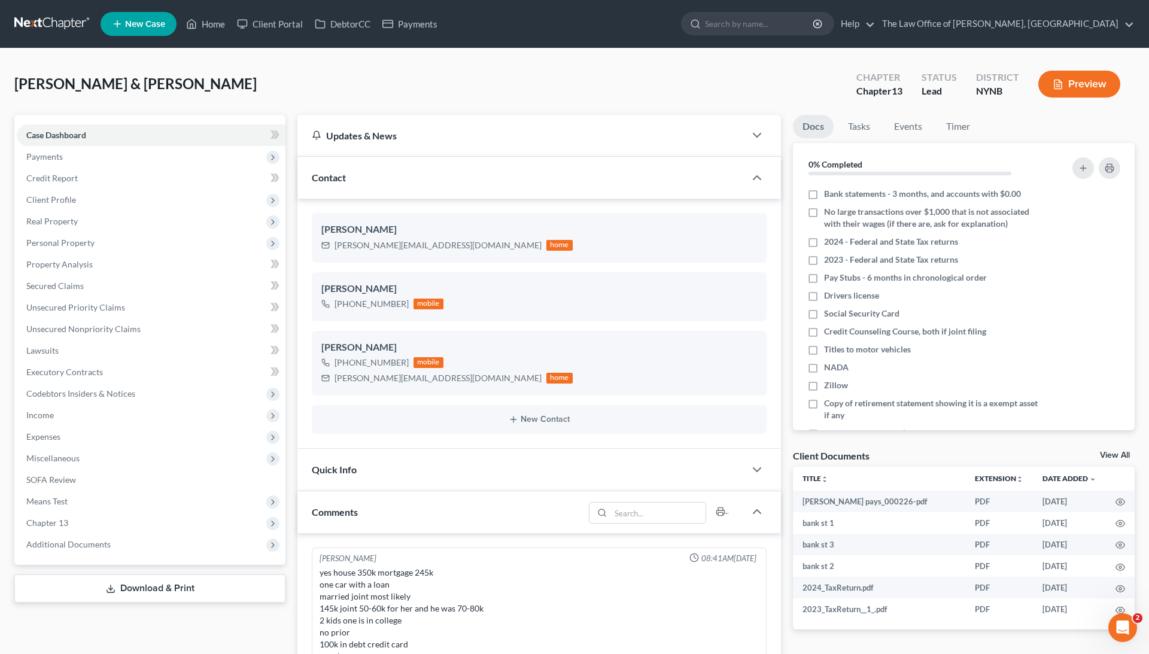
scroll to position [565, 0]
click at [1118, 460] on div "View All" at bounding box center [1117, 456] width 35 height 11
click at [1117, 456] on link "View All" at bounding box center [1115, 455] width 30 height 8
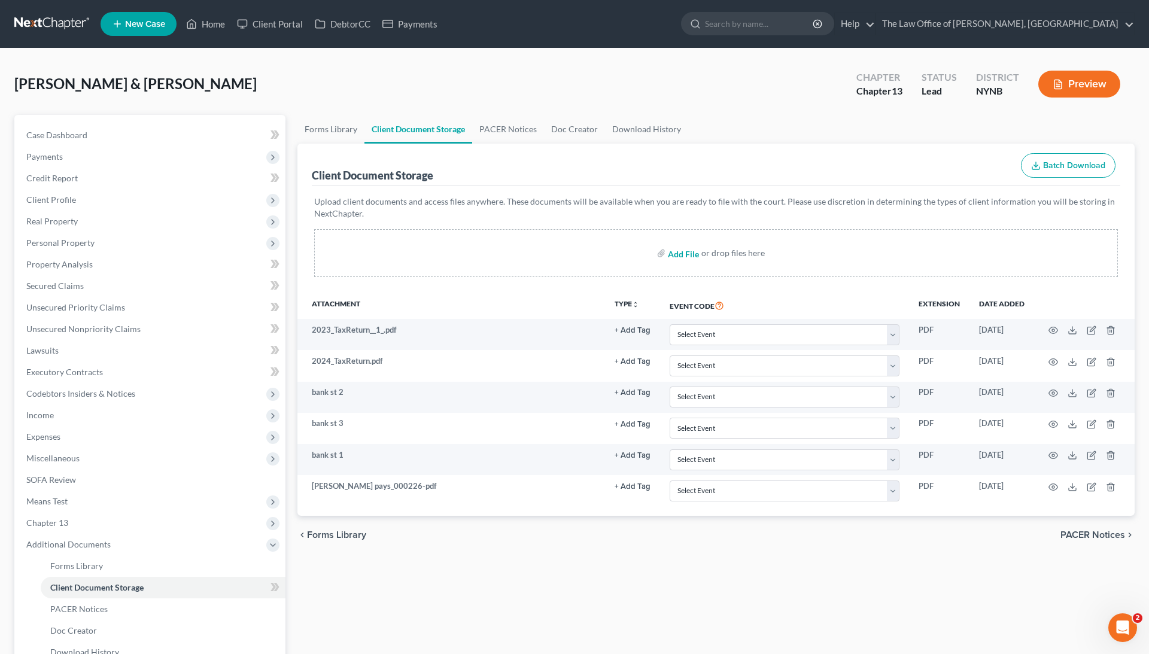
click at [685, 250] on input "file" at bounding box center [682, 253] width 29 height 22
type input "C:\fakepath\zillow.pdf"
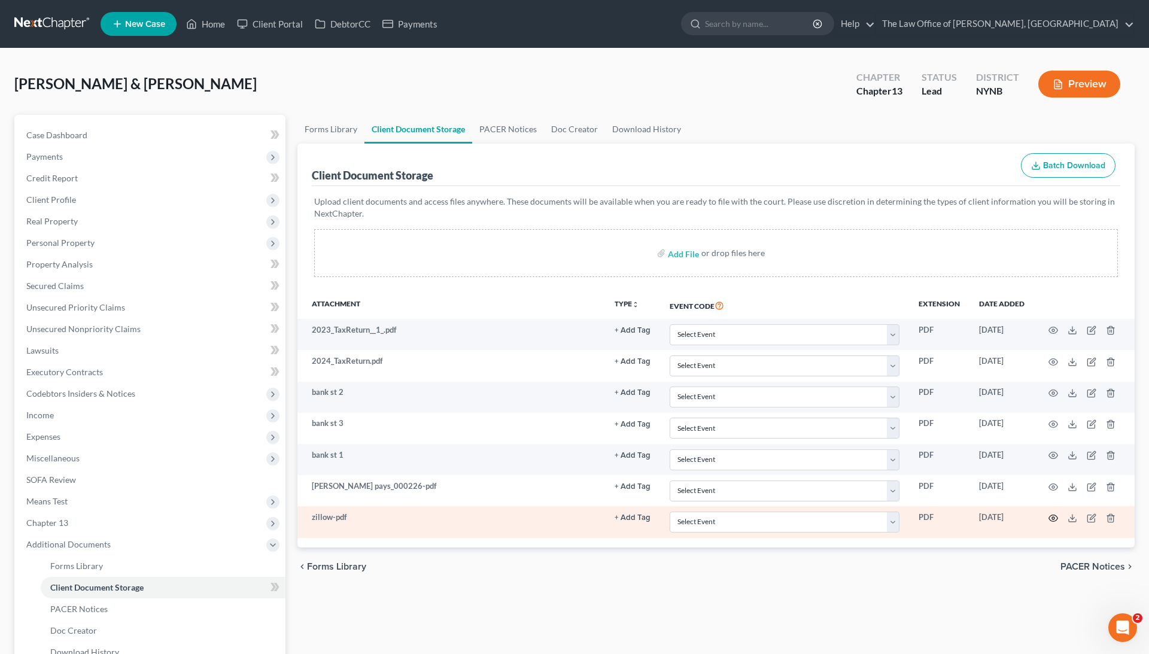
click at [1053, 514] on icon "button" at bounding box center [1054, 519] width 10 height 10
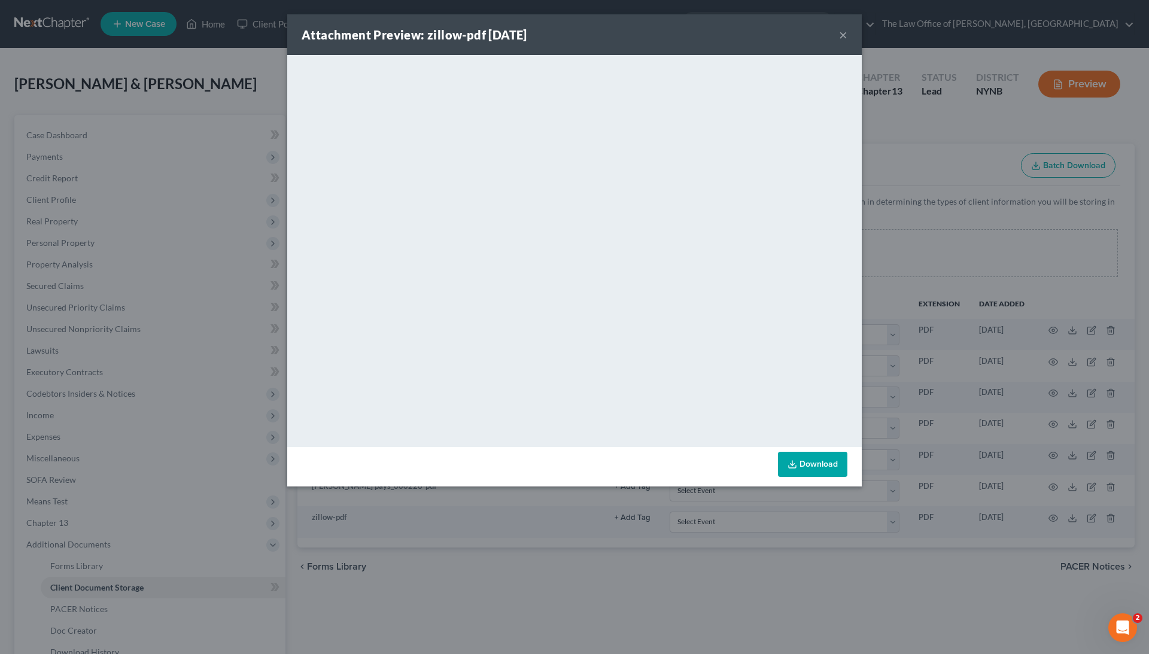
click at [879, 102] on div "Attachment Preview: zillow-pdf 09/09/2025 × <object ng-attr-data='https://nextc…" at bounding box center [574, 327] width 1149 height 654
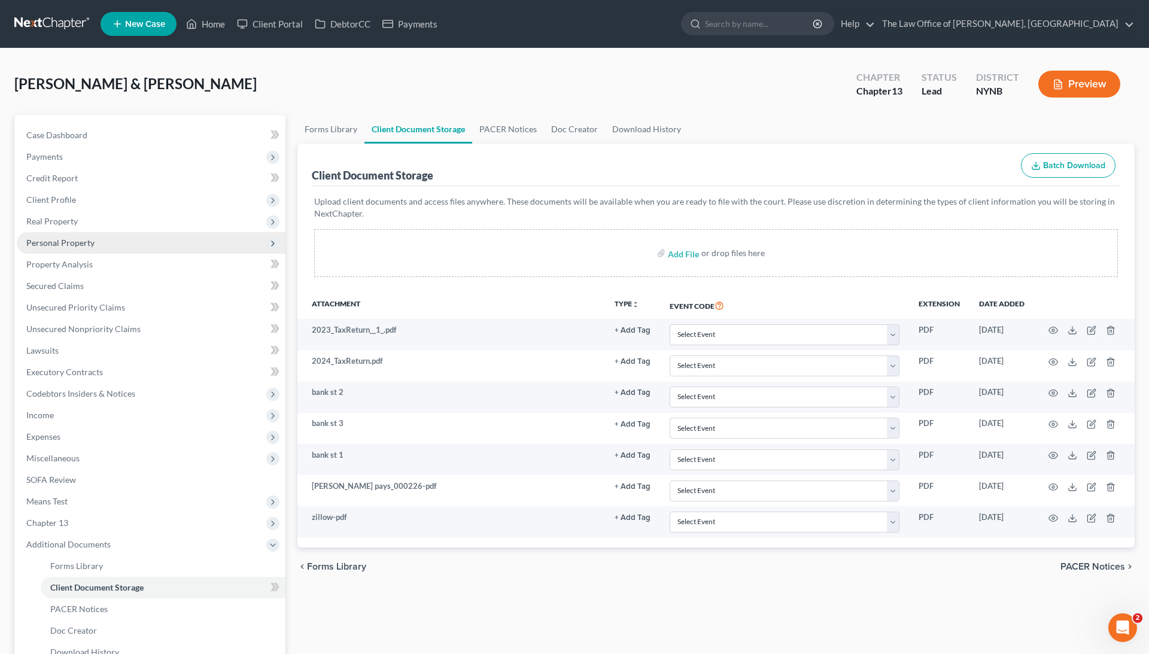
click at [82, 245] on span "Personal Property" at bounding box center [60, 243] width 68 height 10
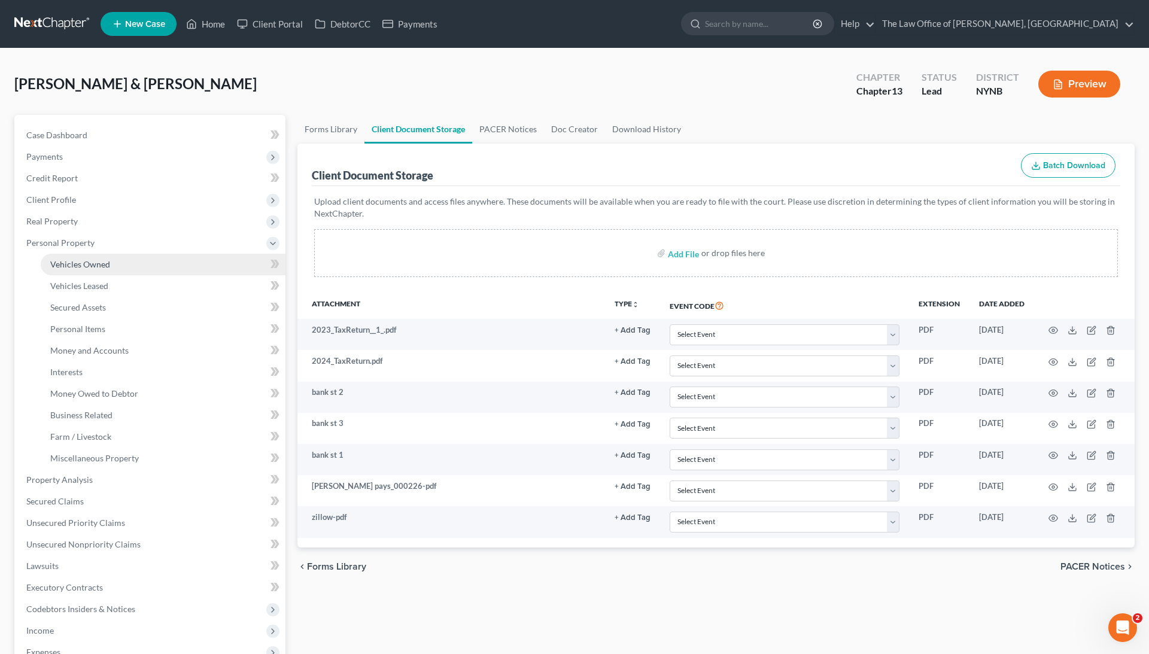
click at [104, 269] on link "Vehicles Owned" at bounding box center [163, 265] width 245 height 22
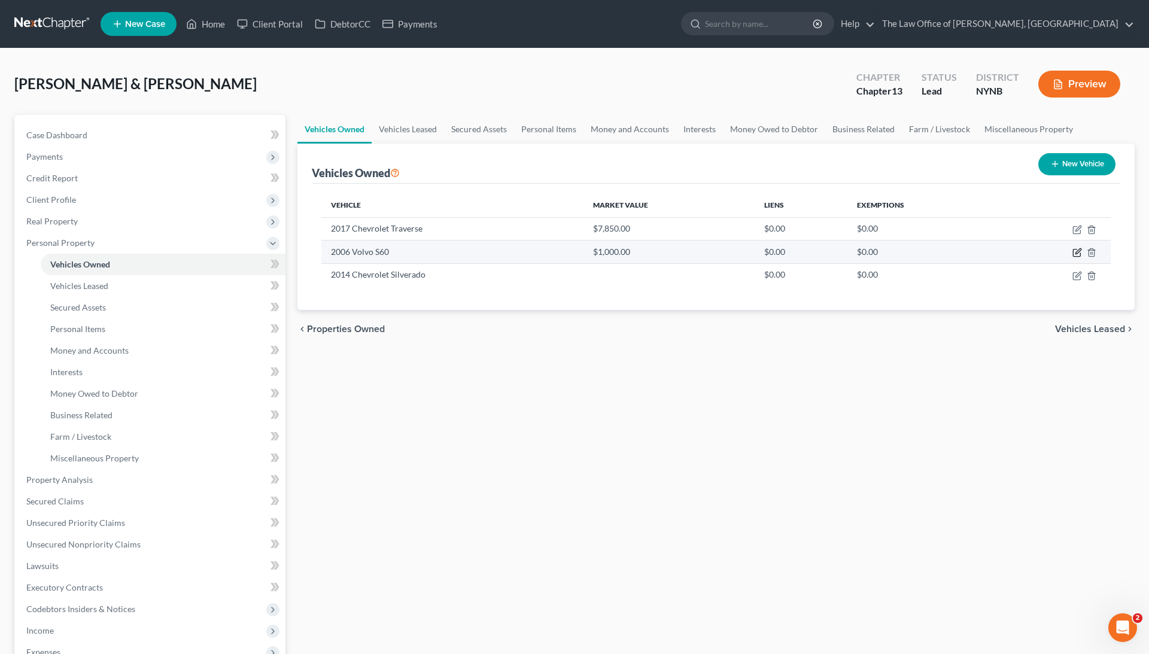
click at [1075, 253] on icon "button" at bounding box center [1078, 253] width 10 height 10
select select "0"
select select "20"
select select "3"
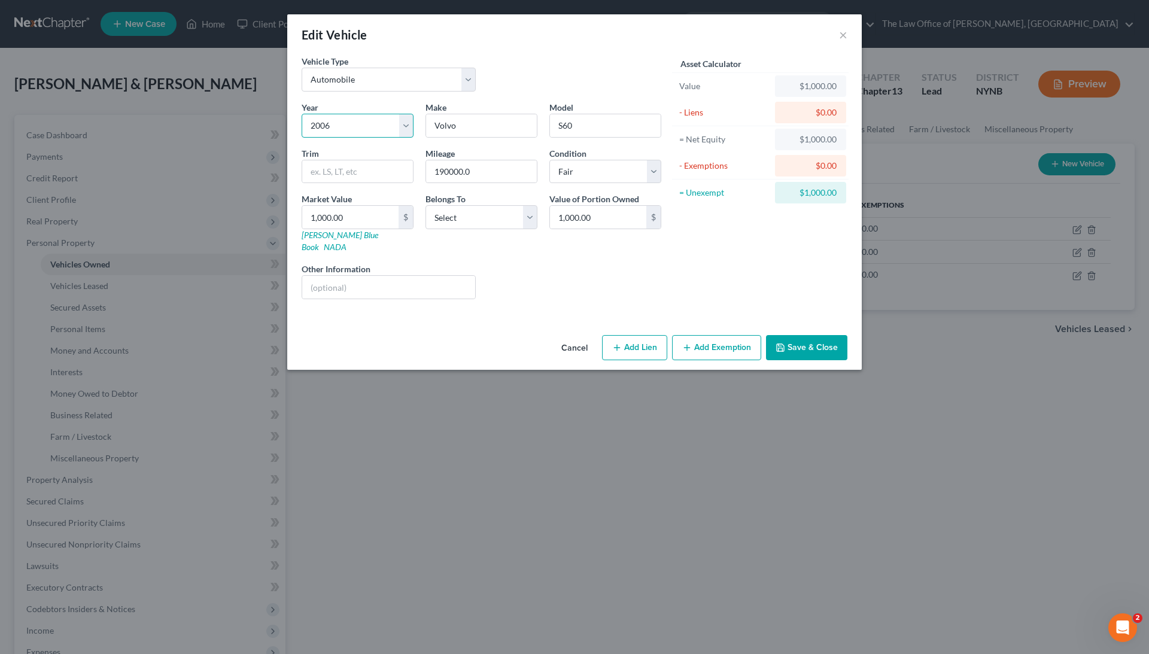
select select "19"
click at [446, 241] on div "Year Select 2026 2025 2024 2023 2022 2021 2020 2019 2018 2017 2016 2015 2014 20…" at bounding box center [482, 205] width 372 height 208
click at [465, 427] on div "Edit Vehicle × Vehicle Type Select Automobile Truck Trailer Watercraft Aircraft…" at bounding box center [574, 327] width 1149 height 654
click at [846, 42] on button "×" at bounding box center [843, 35] width 8 height 14
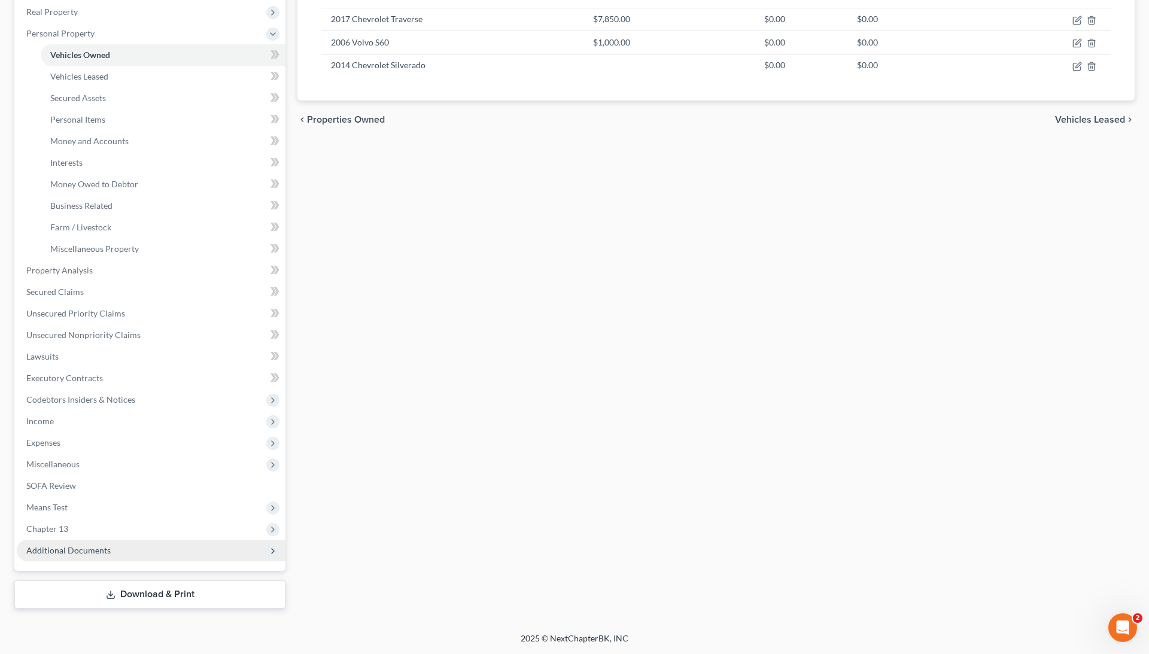
click at [102, 552] on span "Additional Documents" at bounding box center [68, 550] width 84 height 10
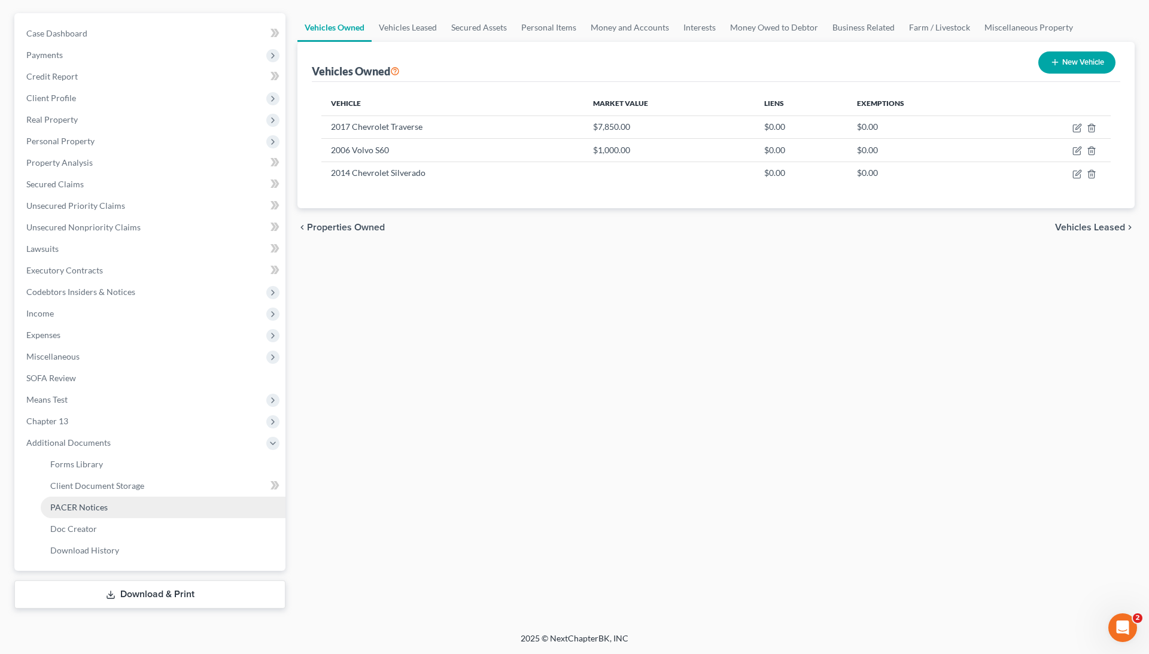
scroll to position [102, 0]
click at [132, 490] on link "Client Document Storage" at bounding box center [163, 486] width 245 height 22
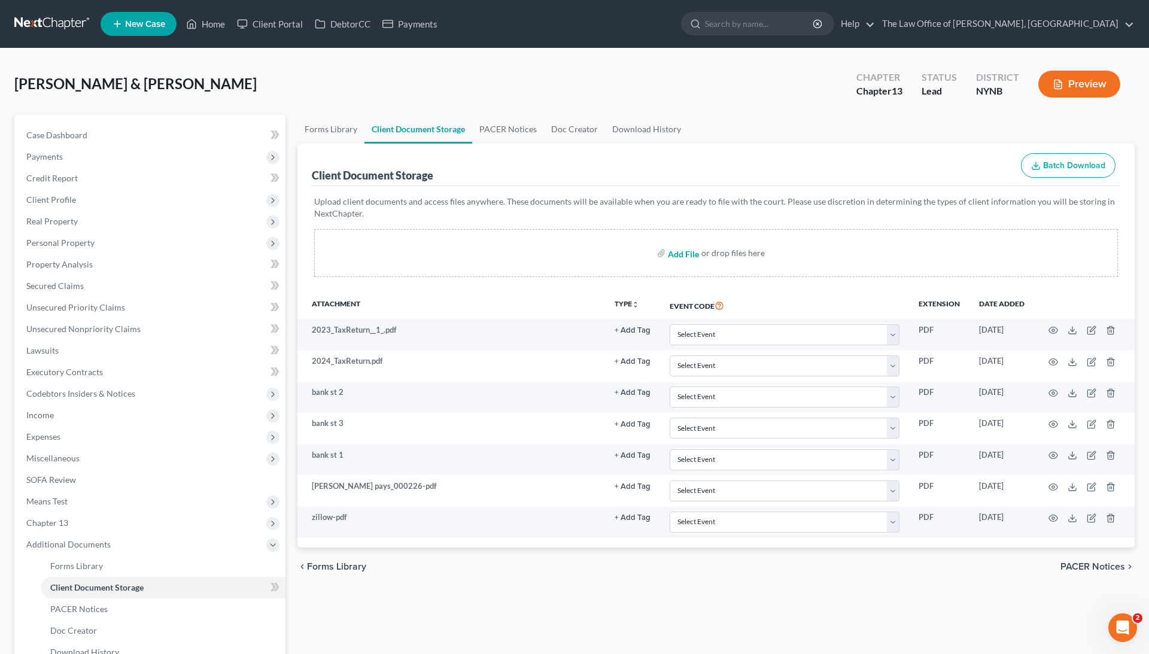
click at [669, 257] on input "file" at bounding box center [682, 253] width 29 height 22
type input "C:\fakepath\2007 Volvo S60-5 Cyl. Turbo Sedan 4D Turbo 2.5T AWD Average Price &…"
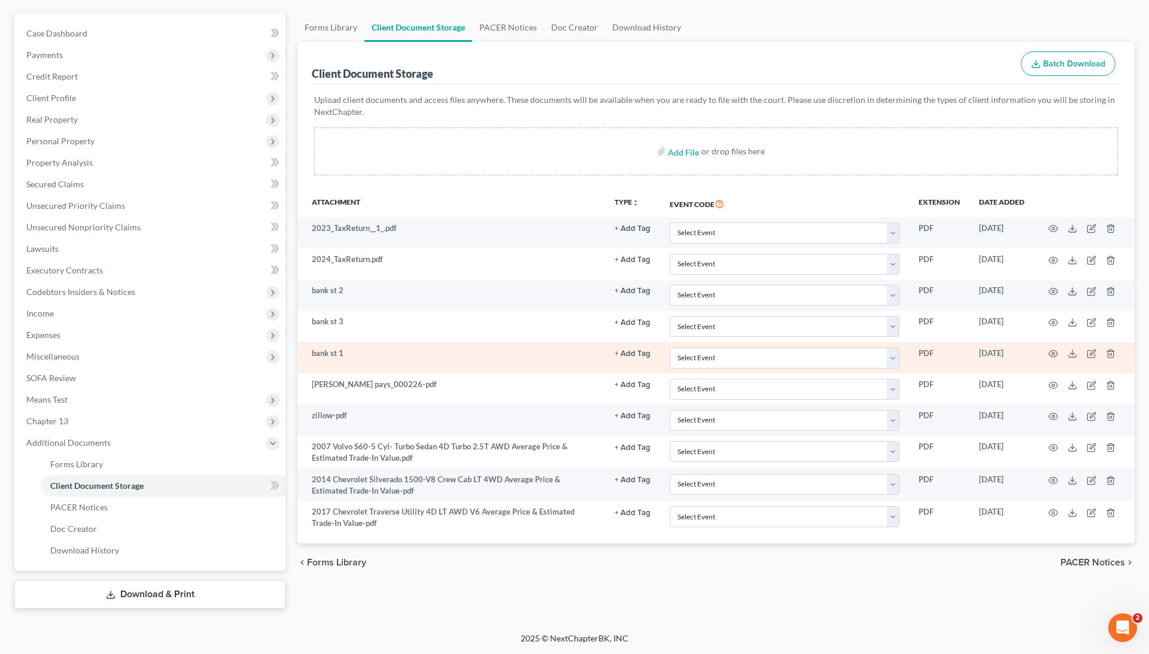
scroll to position [102, 0]
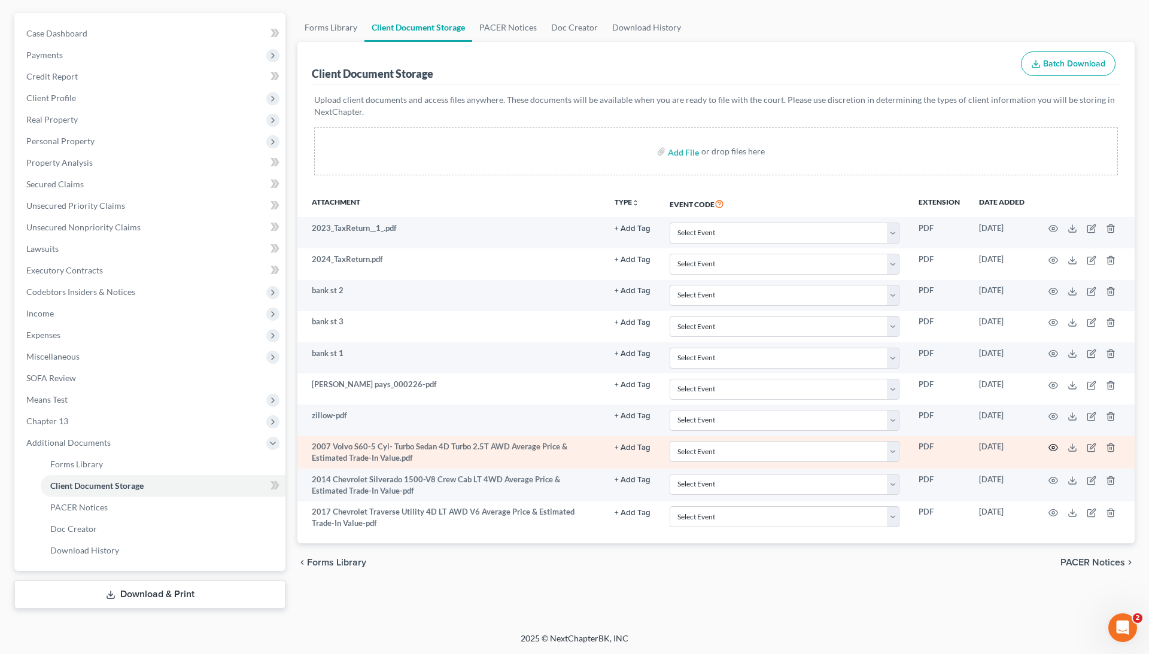
click at [1051, 443] on icon "button" at bounding box center [1054, 448] width 10 height 10
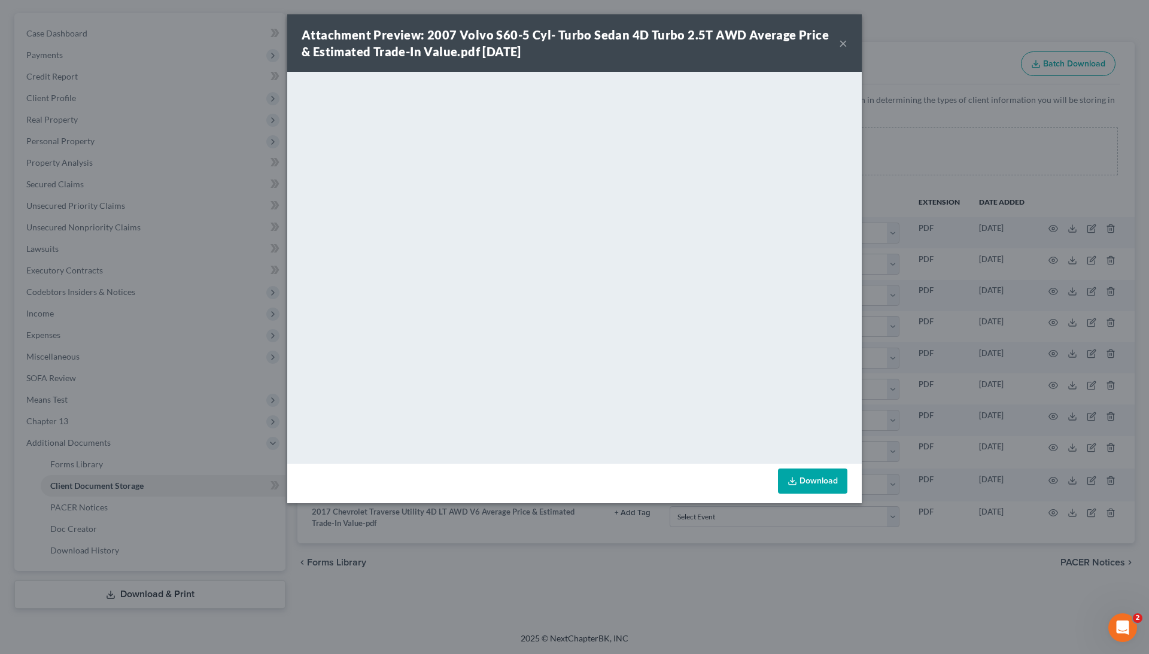
click at [949, 198] on div "Attachment Preview: 2007 Volvo S60-5 Cyl- Turbo Sedan 4D Turbo 2.5T AWD Average…" at bounding box center [574, 327] width 1149 height 654
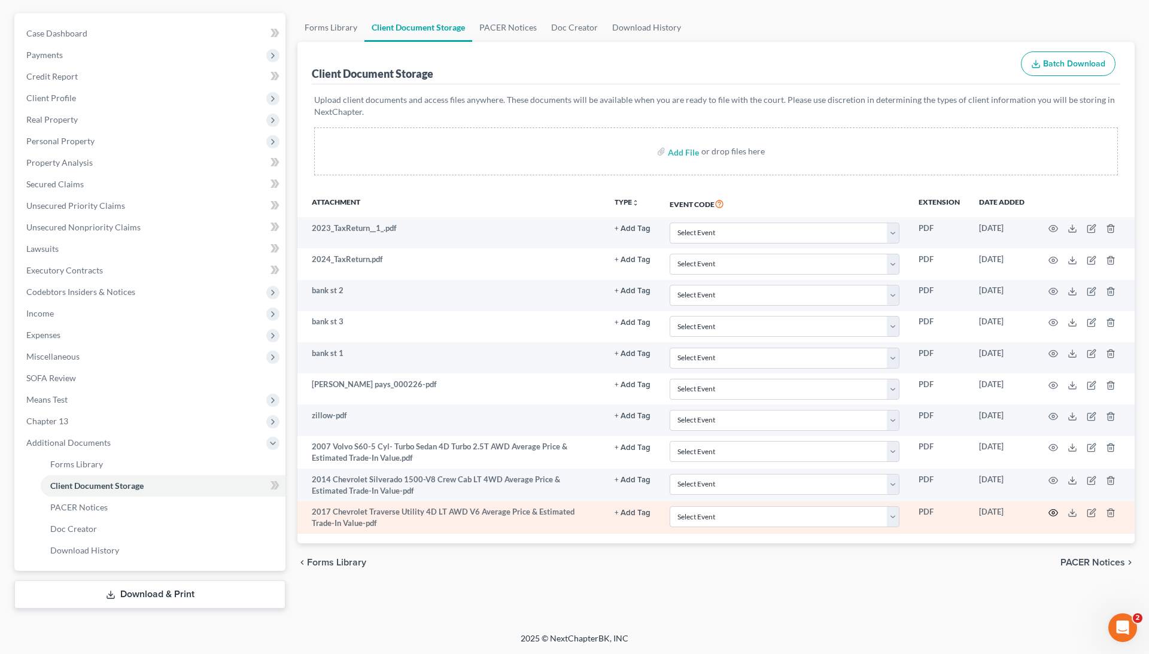
click at [1054, 508] on icon "button" at bounding box center [1054, 513] width 10 height 10
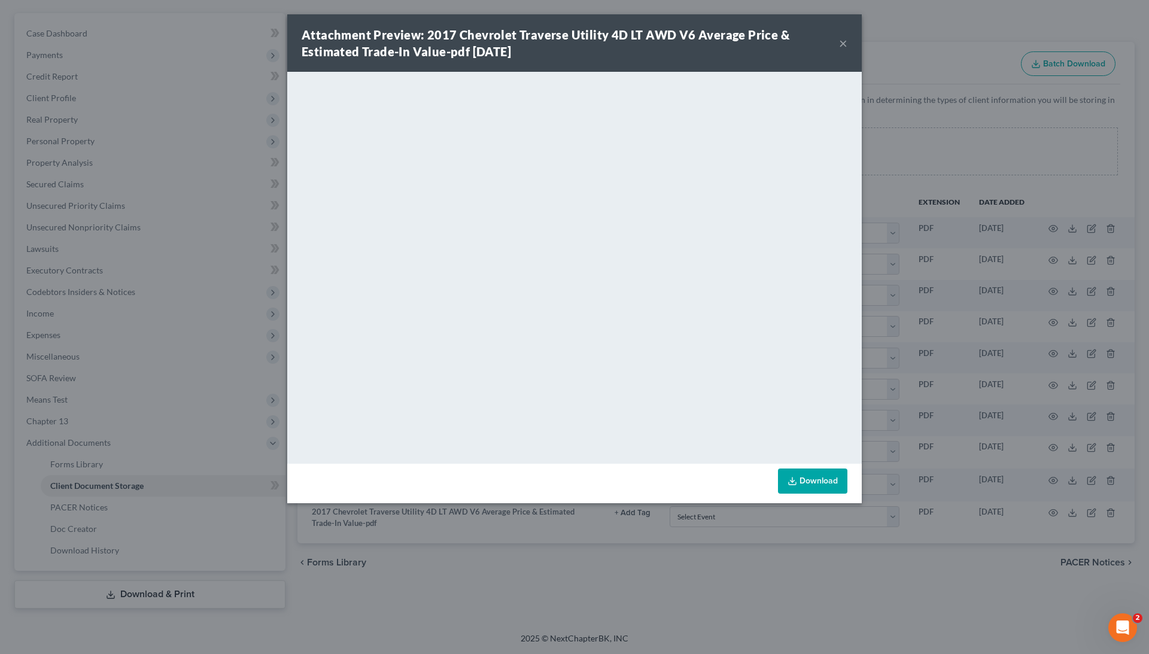
click at [848, 39] on div "Attachment Preview: 2017 Chevrolet Traverse Utility 4D LT AWD V6 Average Price …" at bounding box center [574, 42] width 575 height 57
click at [844, 42] on button "×" at bounding box center [843, 43] width 8 height 14
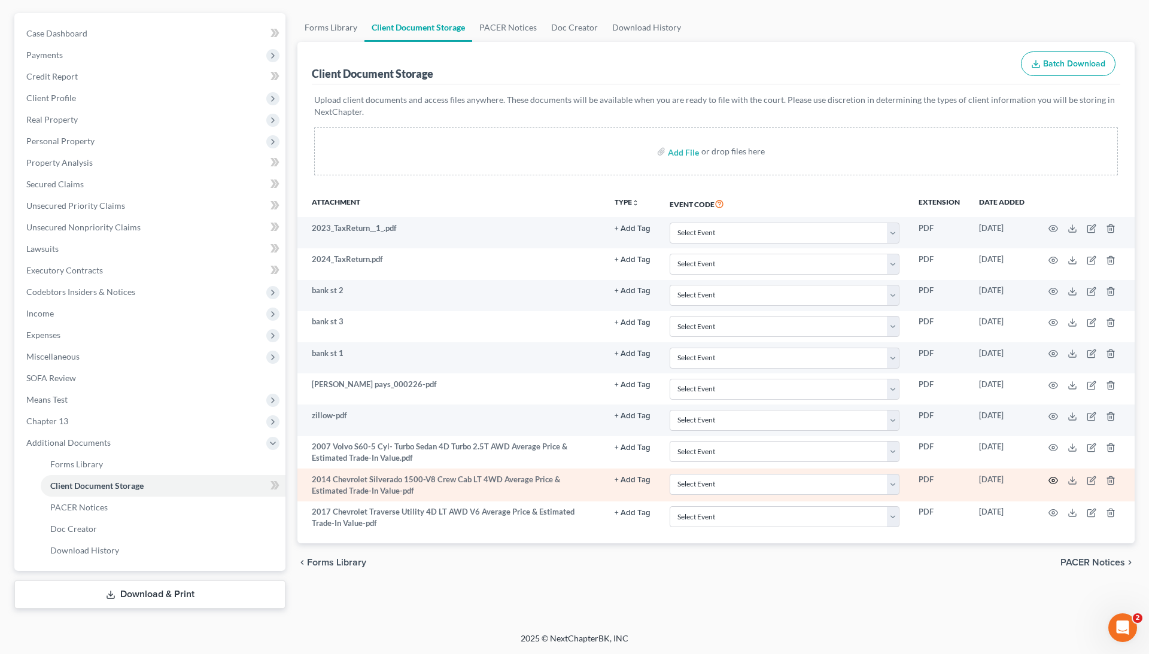
click at [1051, 476] on icon "button" at bounding box center [1054, 481] width 10 height 10
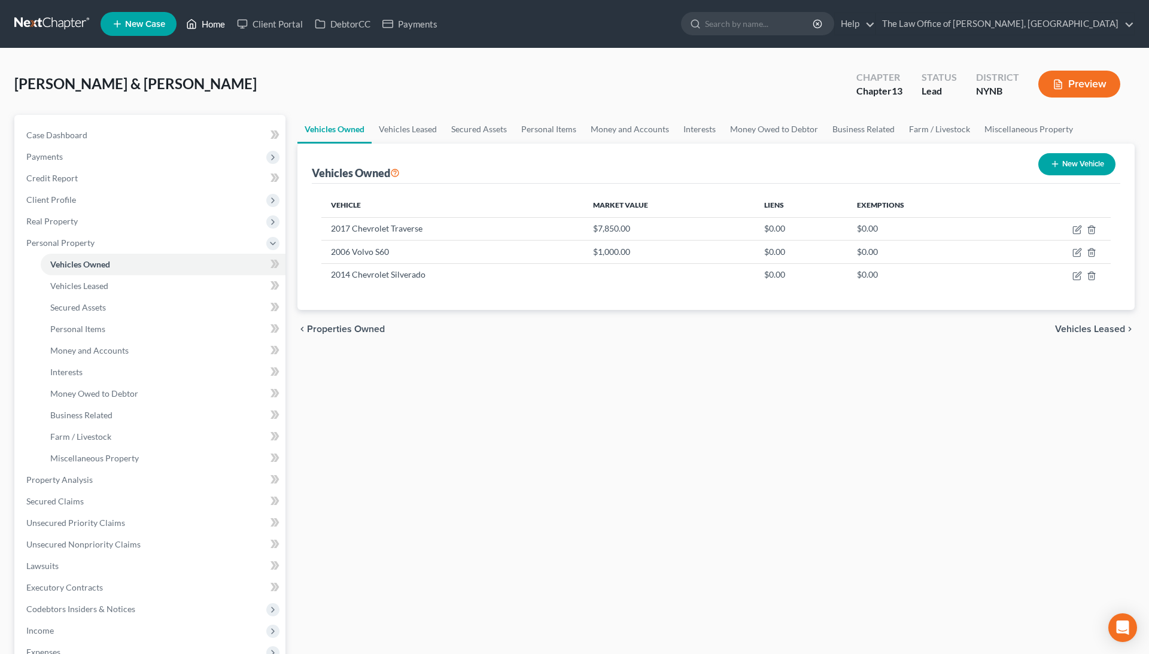
click at [211, 26] on link "Home" at bounding box center [205, 24] width 51 height 22
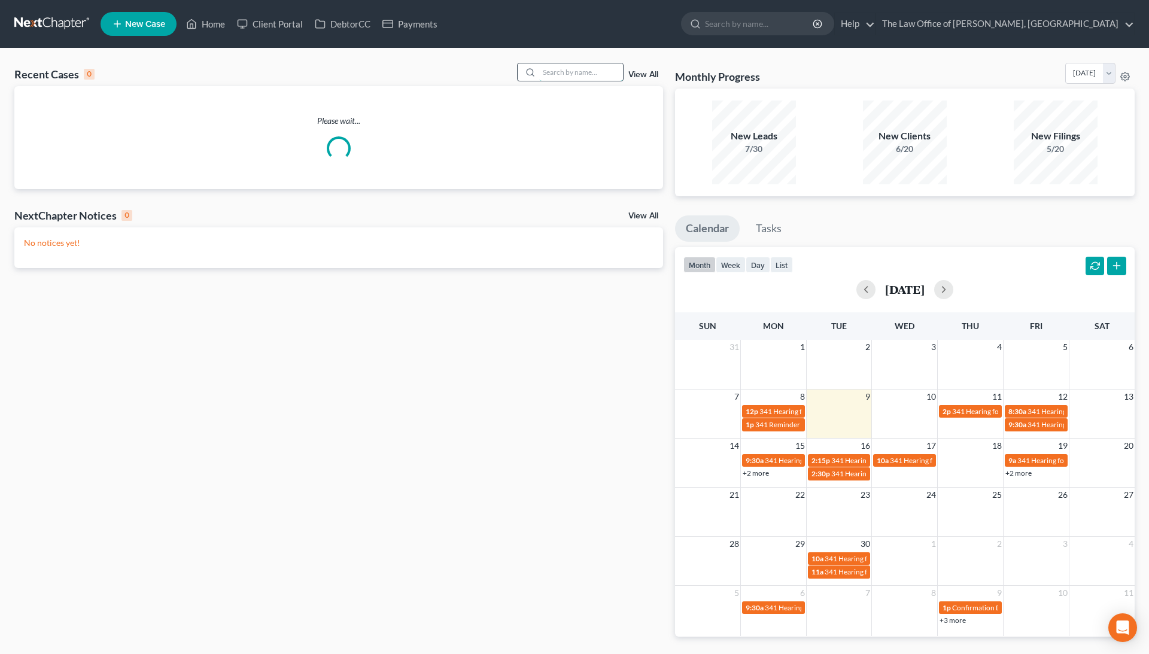
click at [573, 74] on input "search" at bounding box center [581, 71] width 84 height 17
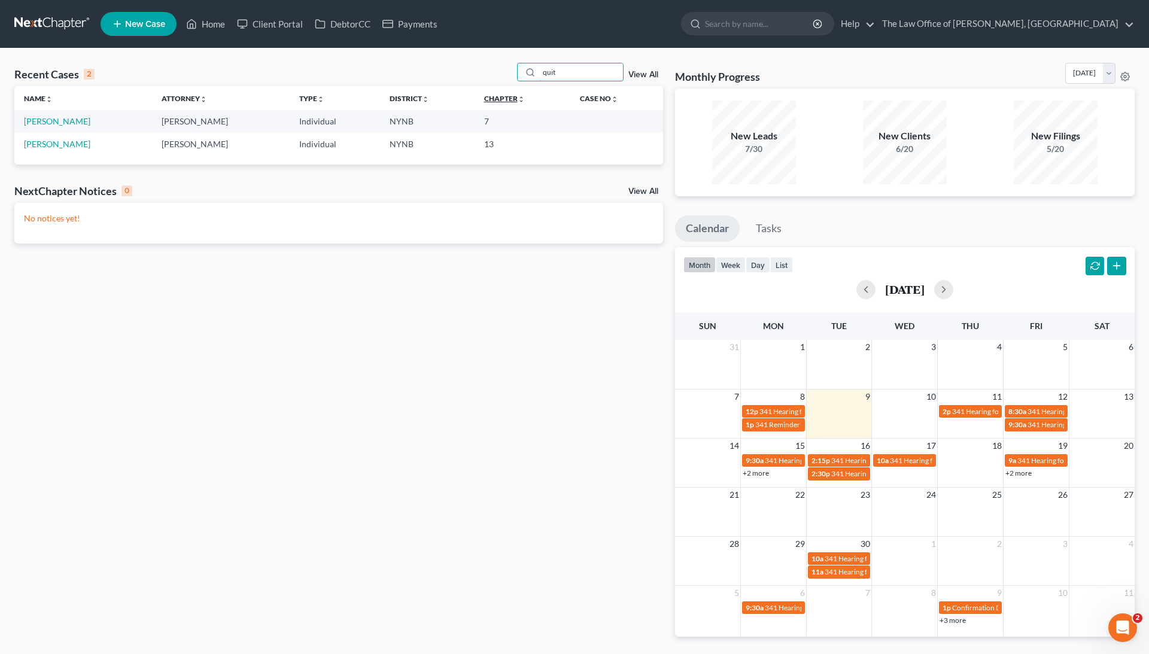
type input "quit"
drag, startPoint x: 515, startPoint y: 96, endPoint x: 55, endPoint y: 122, distance: 461.1
click at [55, 122] on link "[PERSON_NAME]" at bounding box center [57, 121] width 66 height 10
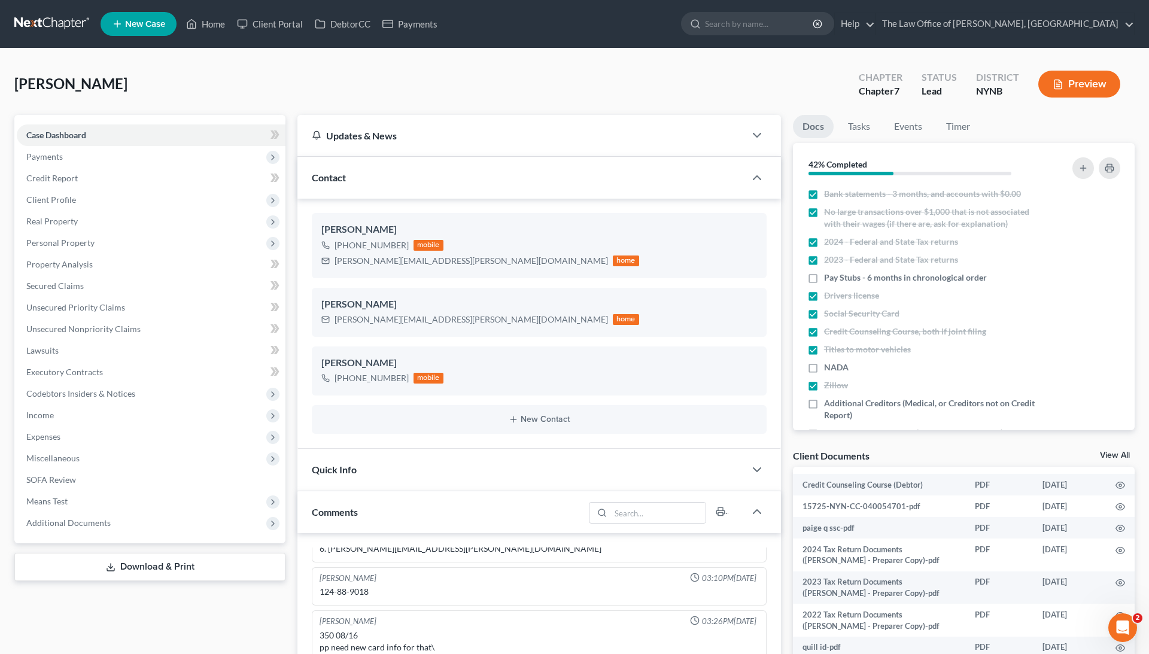
click at [51, 90] on span "[PERSON_NAME]" at bounding box center [70, 83] width 113 height 17
click at [51, 89] on span "[PERSON_NAME]" at bounding box center [70, 83] width 113 height 17
copy span "[PERSON_NAME]"
click at [386, 269] on div "[PERSON_NAME] [PHONE_NUMBER] mobile [PERSON_NAME][EMAIL_ADDRESS][PERSON_NAME][D…" at bounding box center [539, 245] width 455 height 65
click at [382, 261] on div "[PERSON_NAME][EMAIL_ADDRESS][PERSON_NAME][DOMAIN_NAME]" at bounding box center [472, 261] width 274 height 12
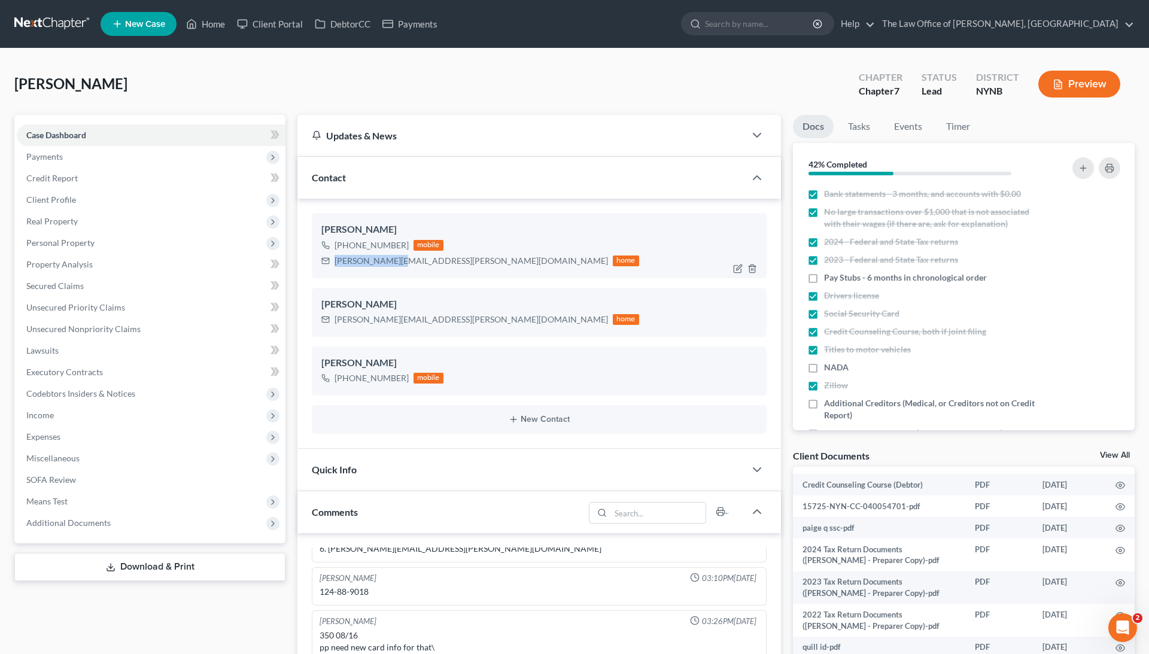
click at [381, 261] on div "[PERSON_NAME][EMAIL_ADDRESS][PERSON_NAME][DOMAIN_NAME]" at bounding box center [472, 261] width 274 height 12
copy div "[PERSON_NAME][EMAIL_ADDRESS][PERSON_NAME][DOMAIN_NAME]"
click at [214, 23] on link "Home" at bounding box center [205, 24] width 51 height 22
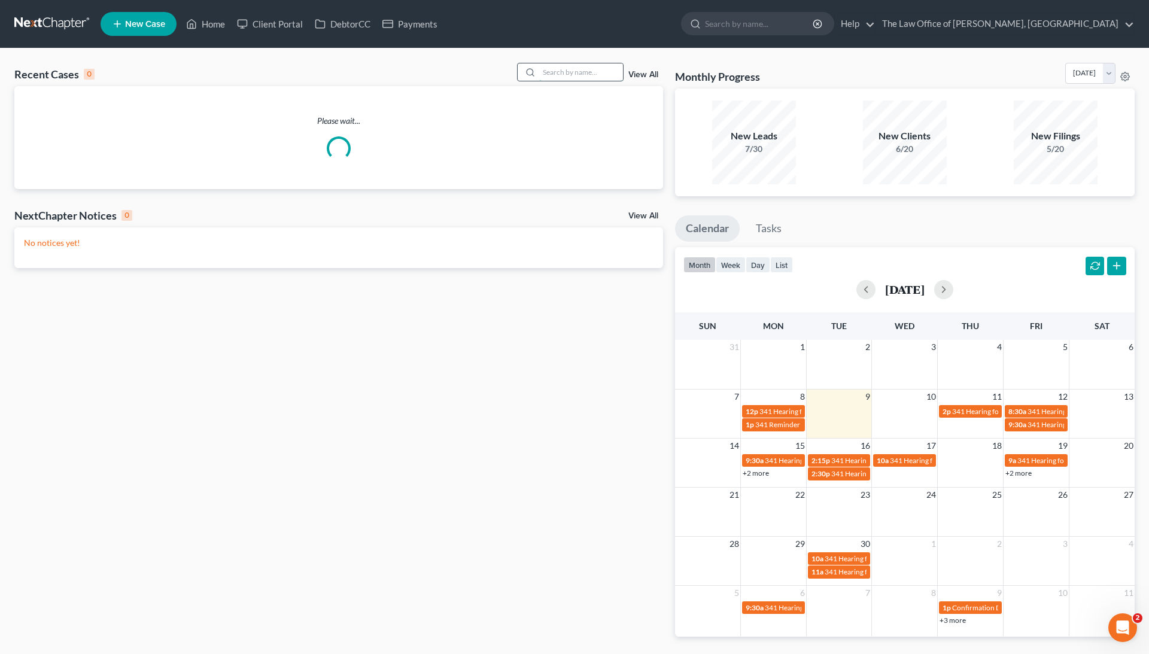
click at [582, 70] on input "search" at bounding box center [581, 71] width 84 height 17
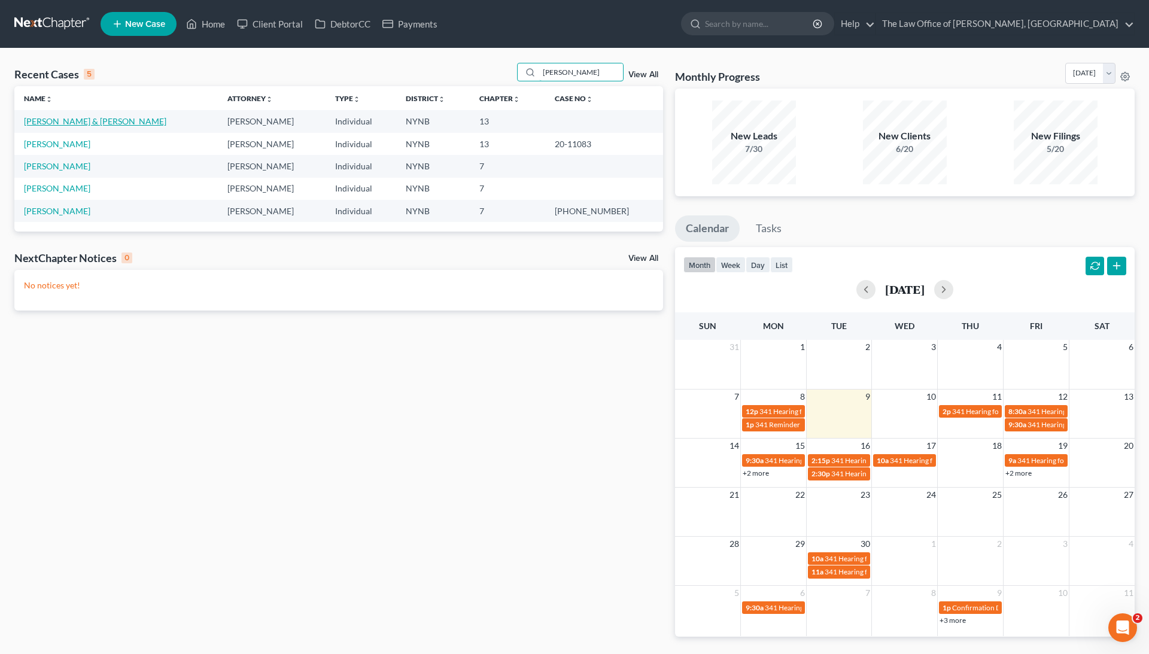
type input "[PERSON_NAME]"
click at [81, 120] on link "[PERSON_NAME] & [PERSON_NAME]" at bounding box center [95, 121] width 142 height 10
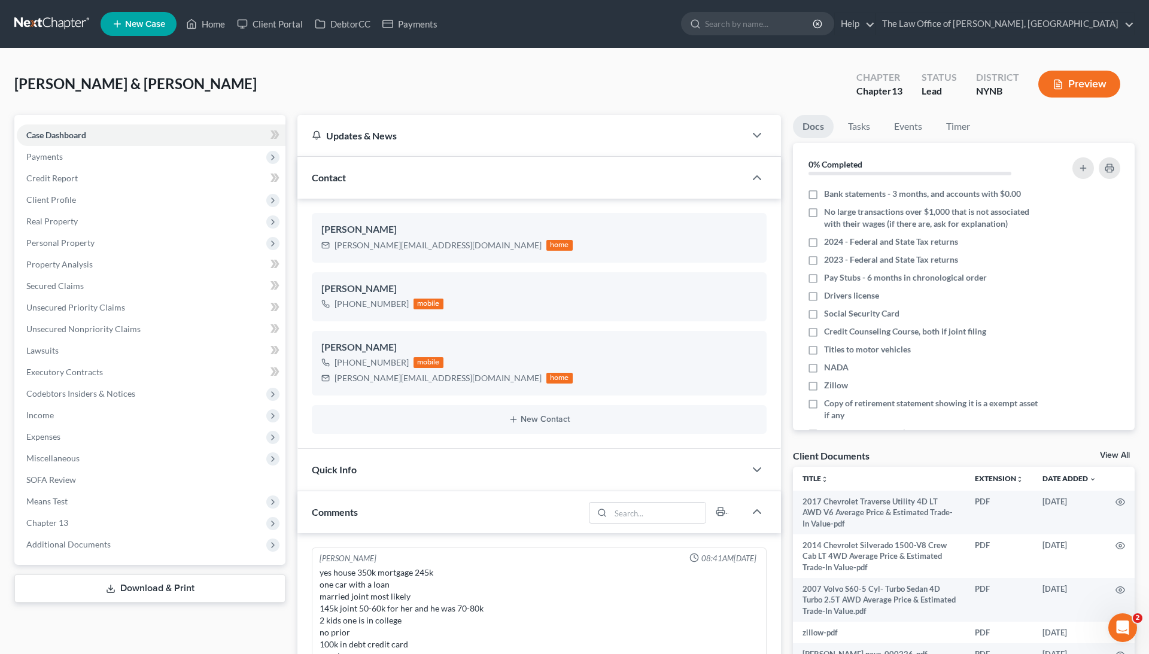
scroll to position [565, 0]
click at [95, 245] on span "Personal Property" at bounding box center [151, 243] width 269 height 22
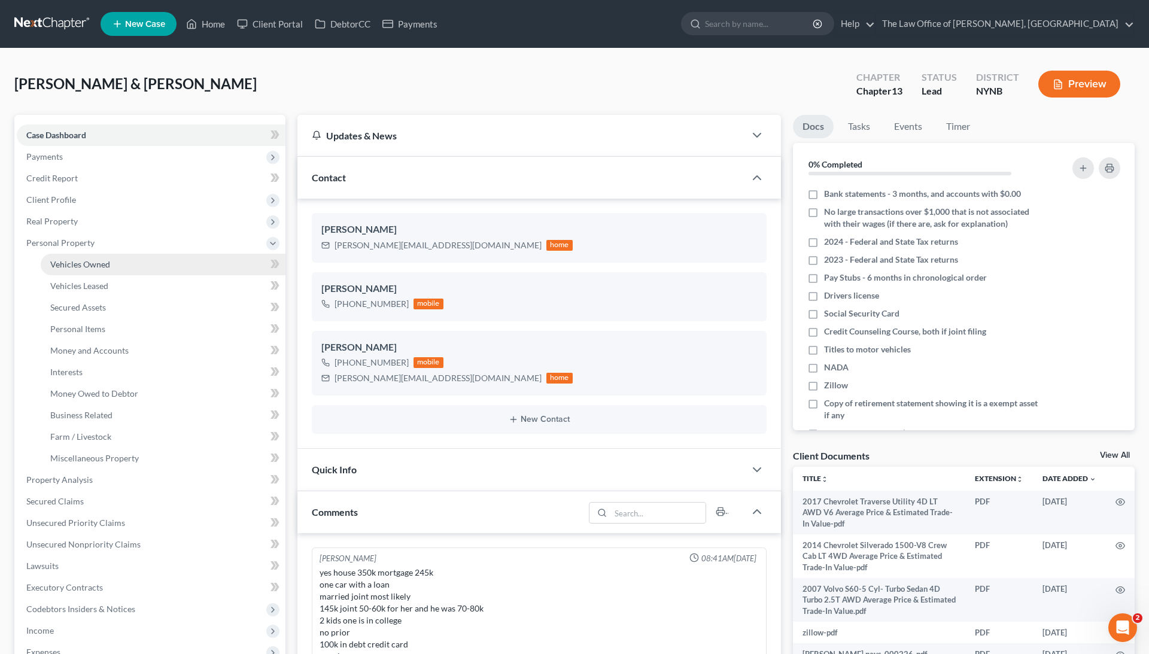
click at [85, 268] on span "Vehicles Owned" at bounding box center [80, 264] width 60 height 10
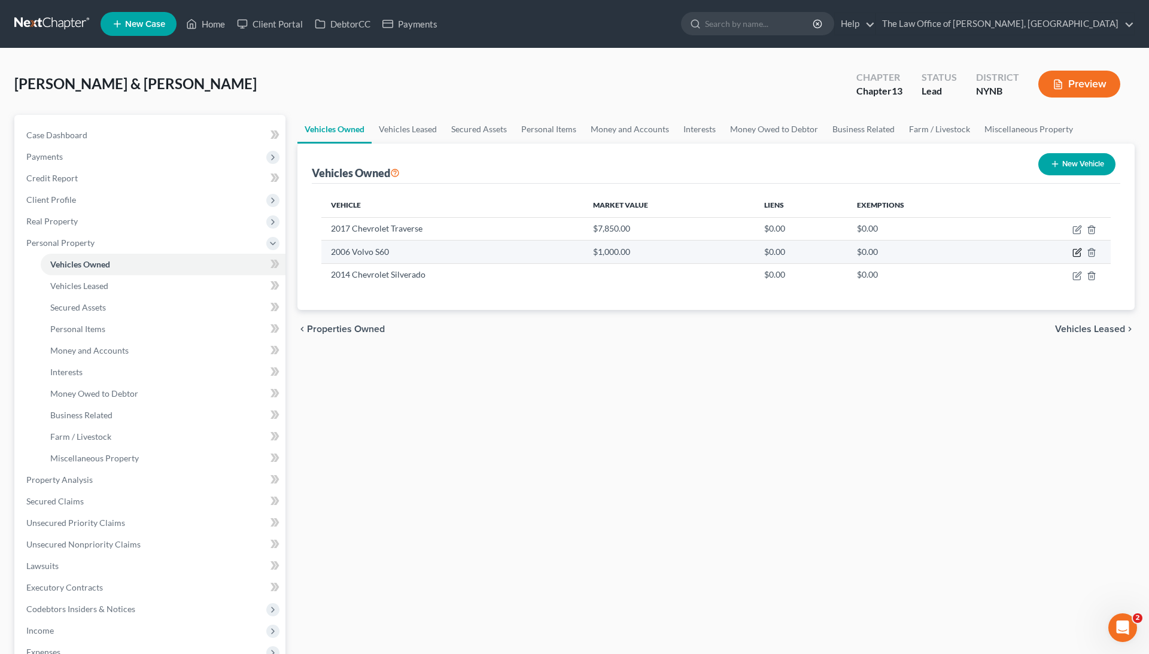
click at [1076, 255] on icon "button" at bounding box center [1078, 253] width 10 height 10
select select "0"
select select "20"
select select "3"
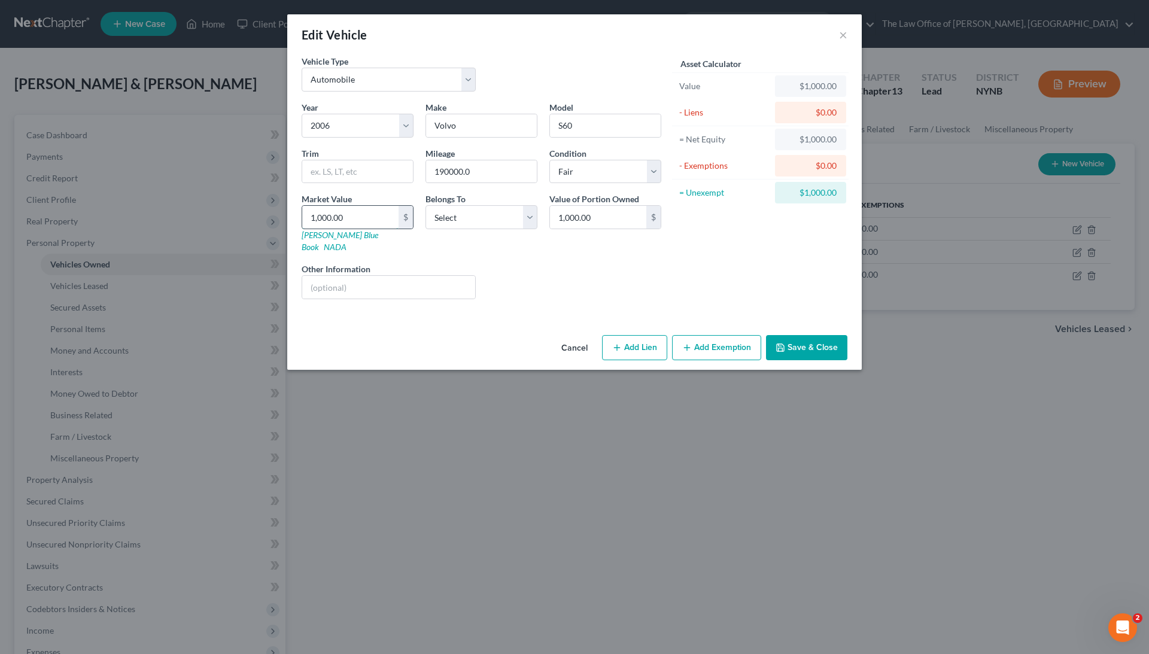
click at [345, 206] on input "1,000.00" at bounding box center [350, 217] width 96 height 23
click at [345, 207] on input "1,000.00" at bounding box center [350, 217] width 96 height 23
type input "4"
type input "4.00"
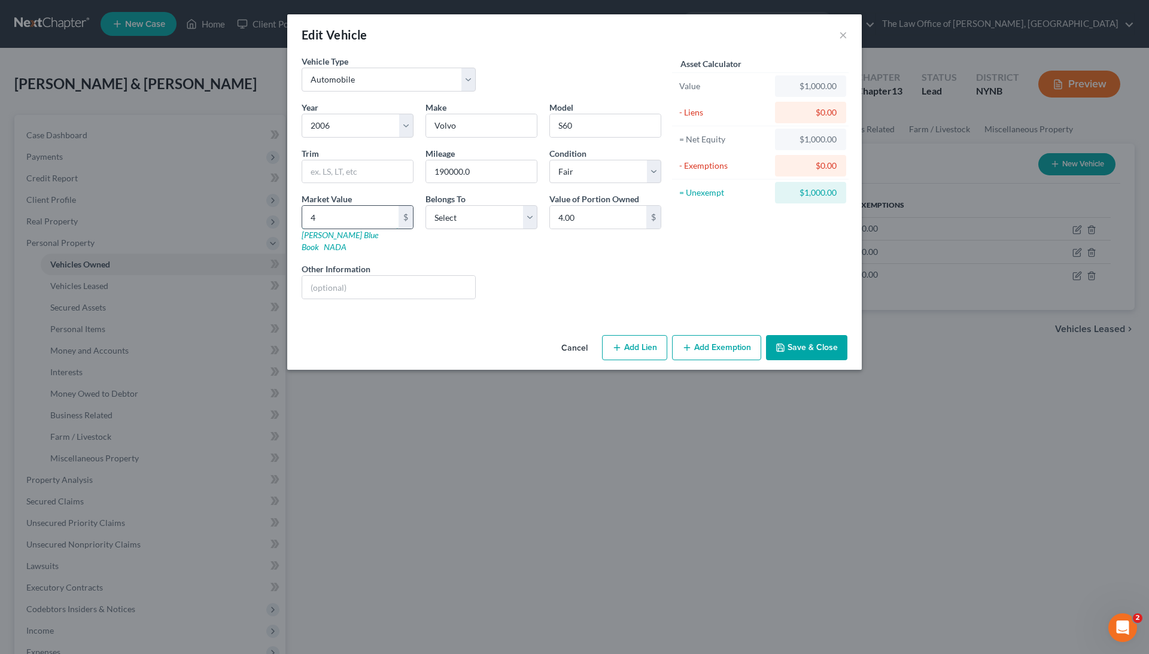
type input "45"
type input "45.00"
type input "450"
type input "450.00"
type input "450"
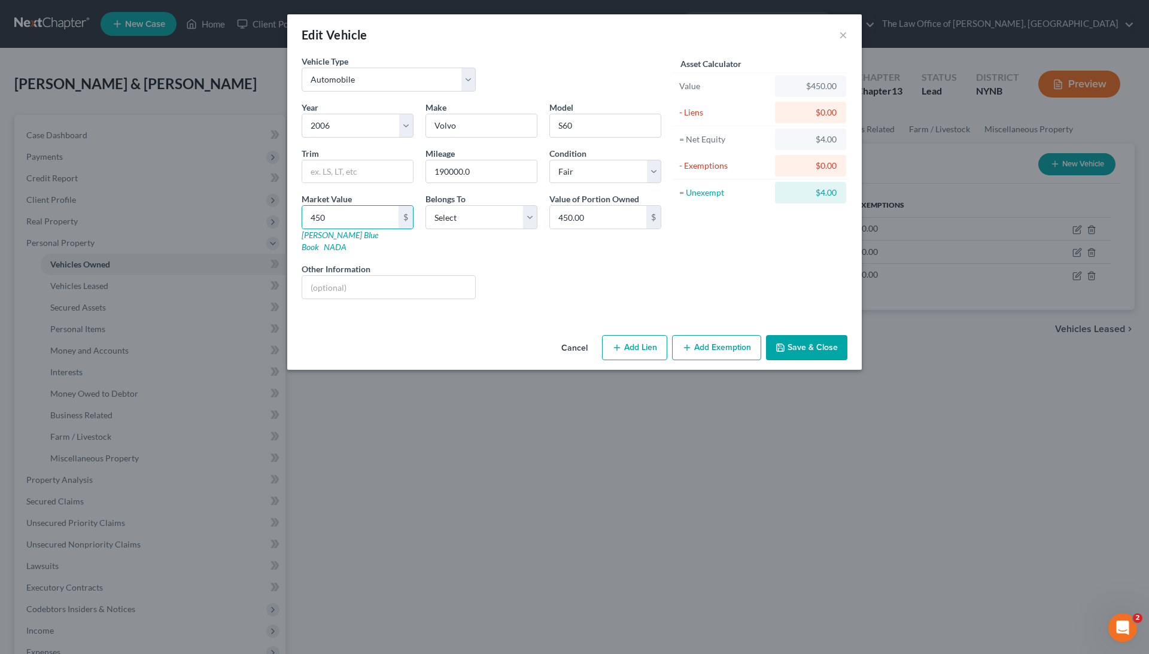
click at [814, 335] on button "Save & Close" at bounding box center [806, 347] width 81 height 25
select select "0"
click at [800, 335] on button "Save & Close" at bounding box center [806, 347] width 81 height 25
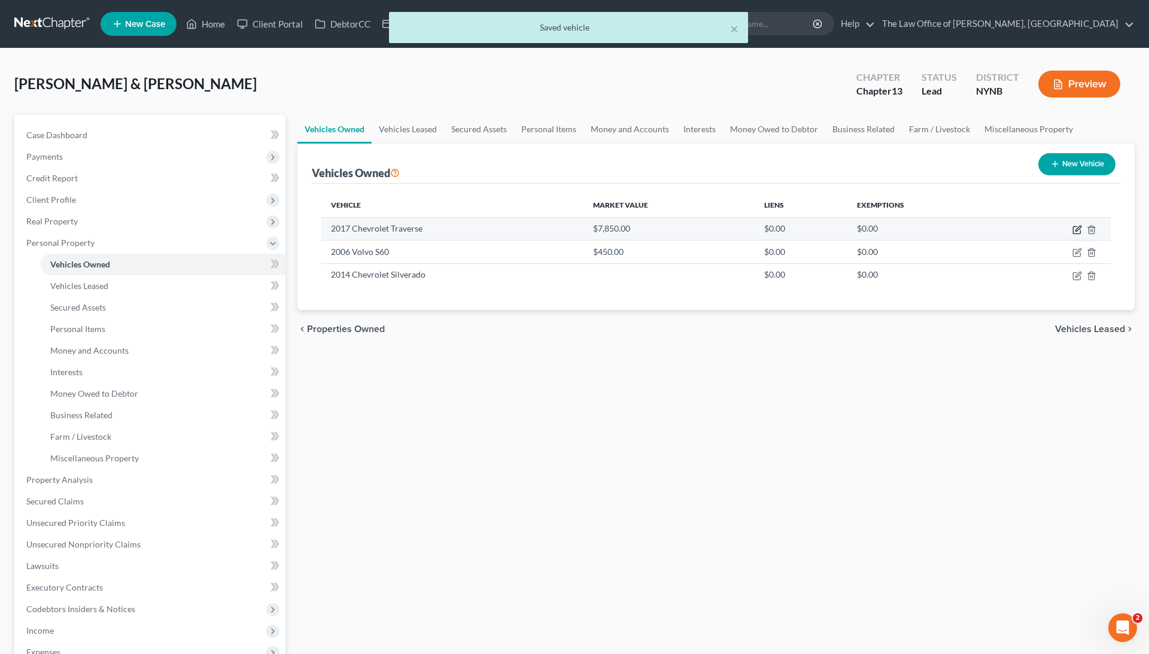
click at [1075, 230] on icon "button" at bounding box center [1078, 230] width 10 height 10
select select "0"
select select "9"
select select "3"
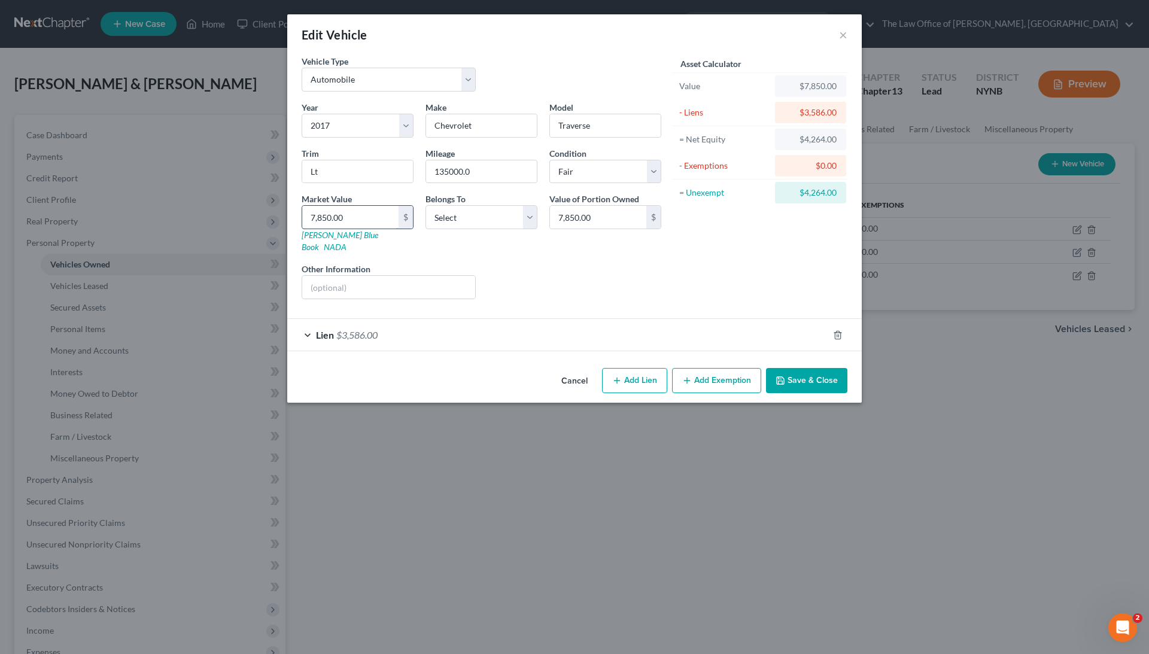
click at [333, 211] on input "7,850.00" at bounding box center [350, 217] width 96 height 23
type input "3"
type input "3.00"
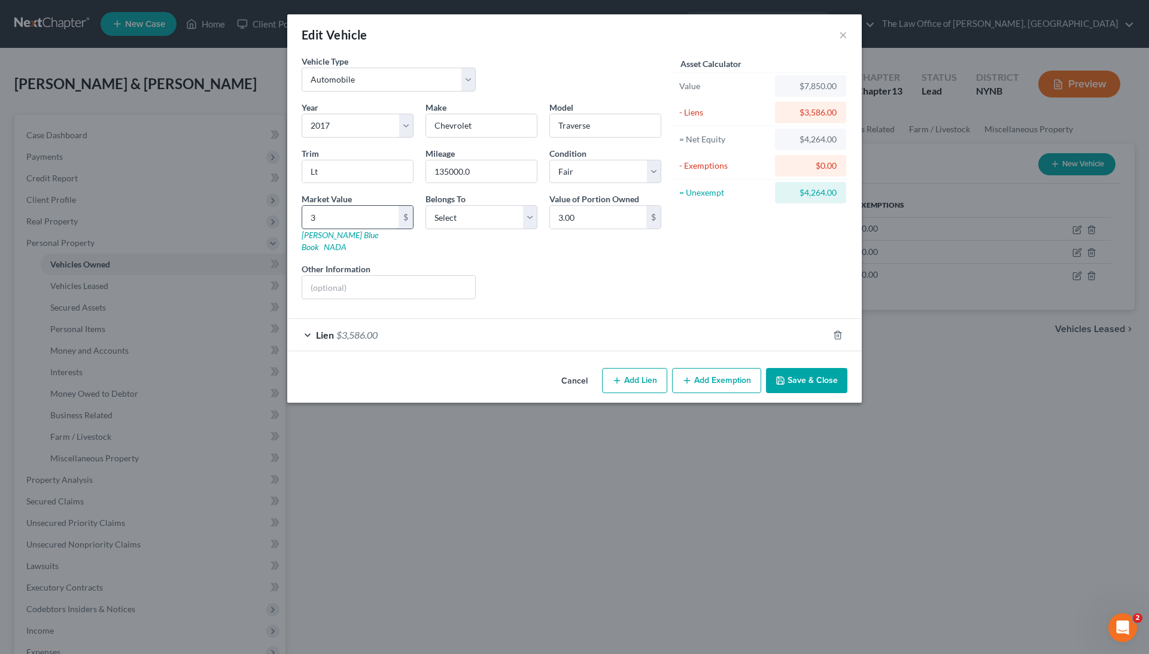
type input "35"
type input "35.00"
type input "352"
type input "352.00"
type input "3525"
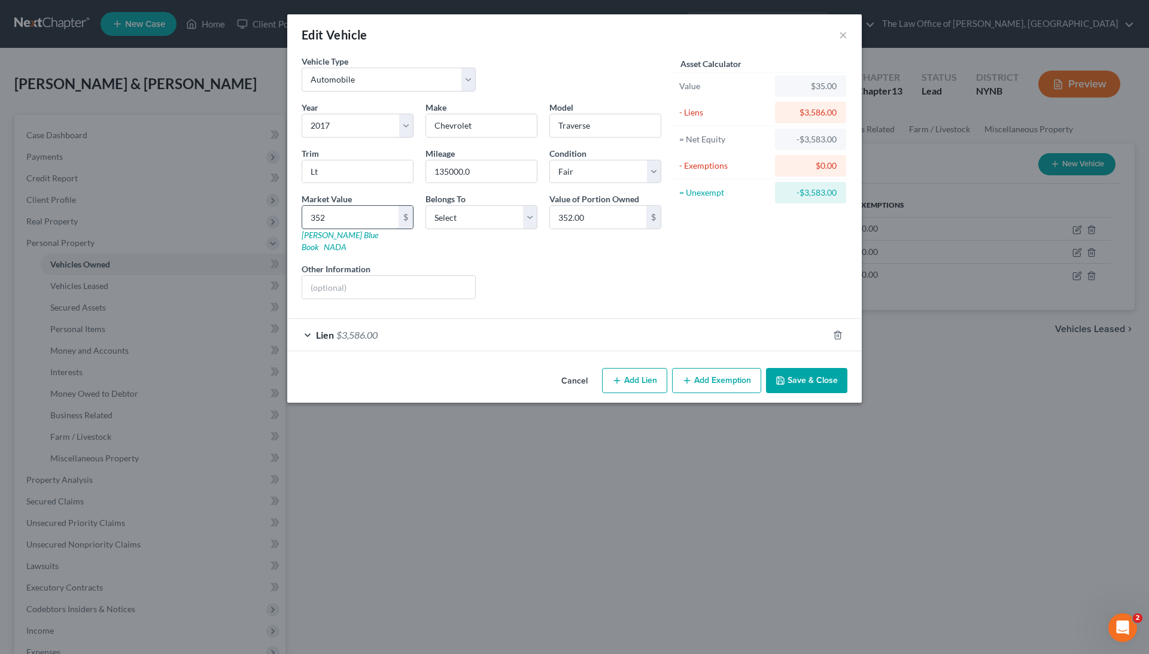
type input "3,525.00"
type input "3,525"
click at [546, 266] on div "Liens Select" at bounding box center [575, 281] width 186 height 37
click at [461, 326] on div "Lien $3,586.00" at bounding box center [557, 335] width 541 height 32
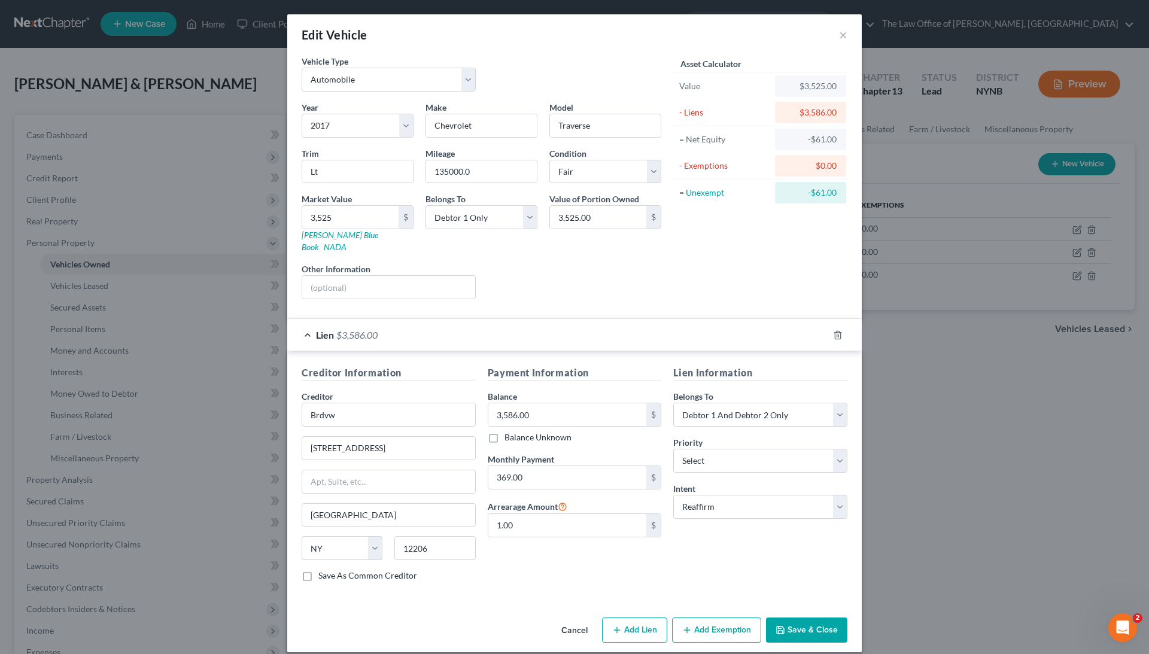
click at [492, 228] on div "Belongs To * Select Debtor 1 Only Debtor 2 Only Debtor 1 And Debtor 2 Only At L…" at bounding box center [482, 223] width 124 height 60
select select "2"
click at [824, 618] on button "Save & Close" at bounding box center [806, 630] width 81 height 25
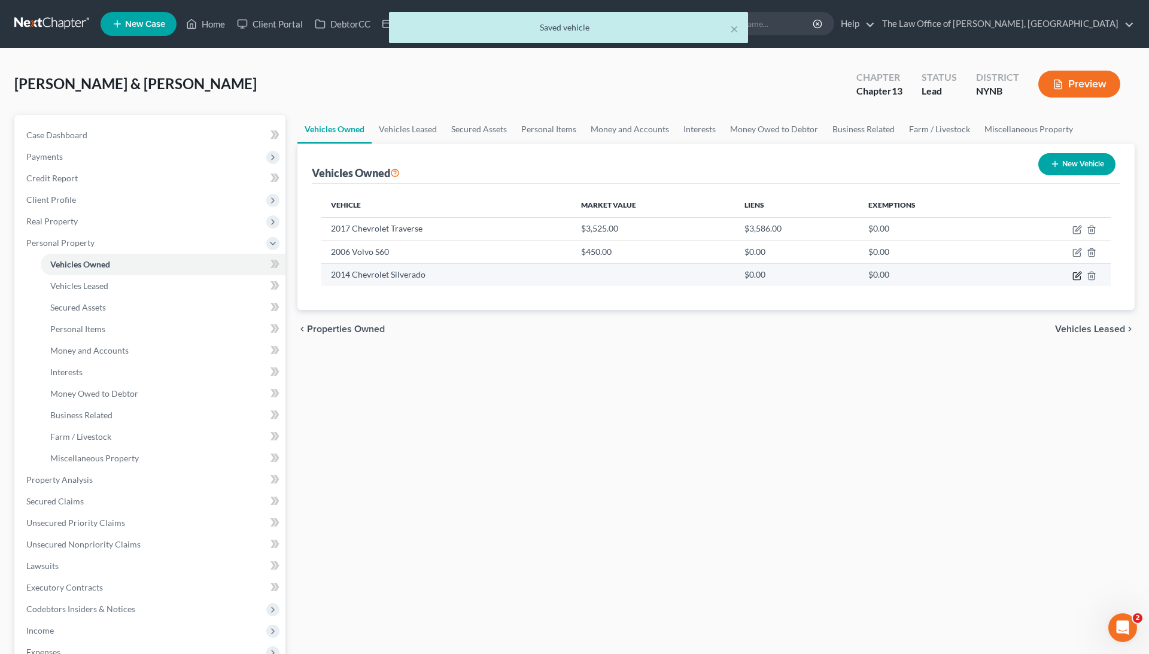
click at [1080, 278] on icon "button" at bounding box center [1078, 276] width 10 height 10
select select "0"
select select "12"
select select "3"
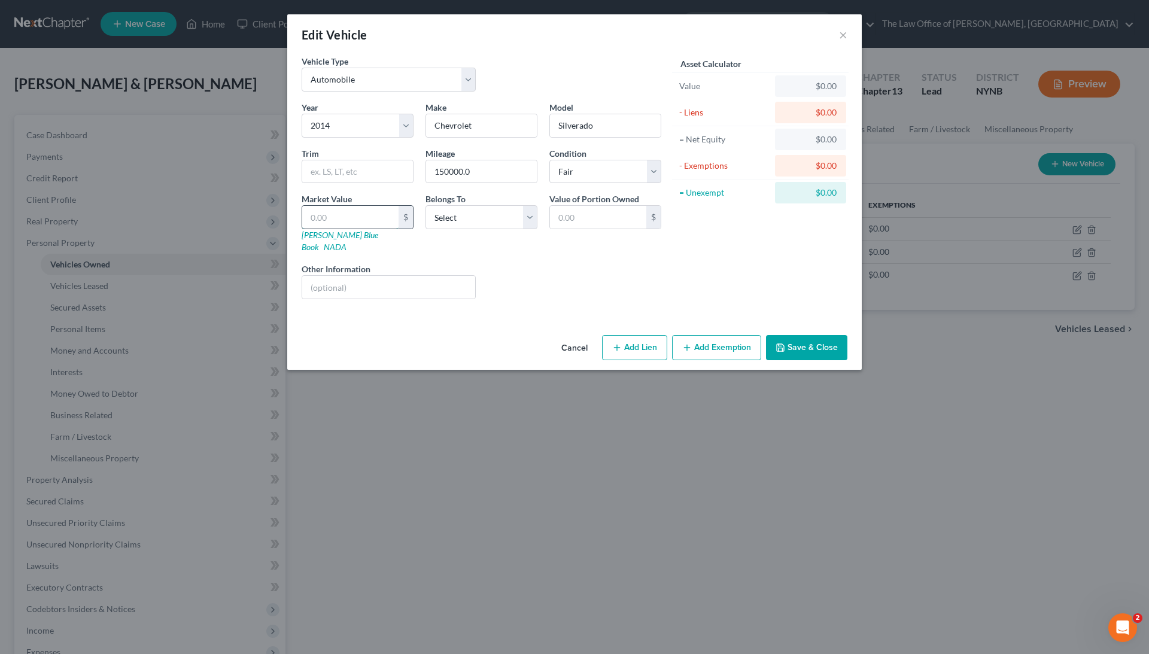
click at [369, 208] on input "text" at bounding box center [350, 217] width 96 height 23
type input "1"
type input "1.00"
type input "13"
type input "13.00"
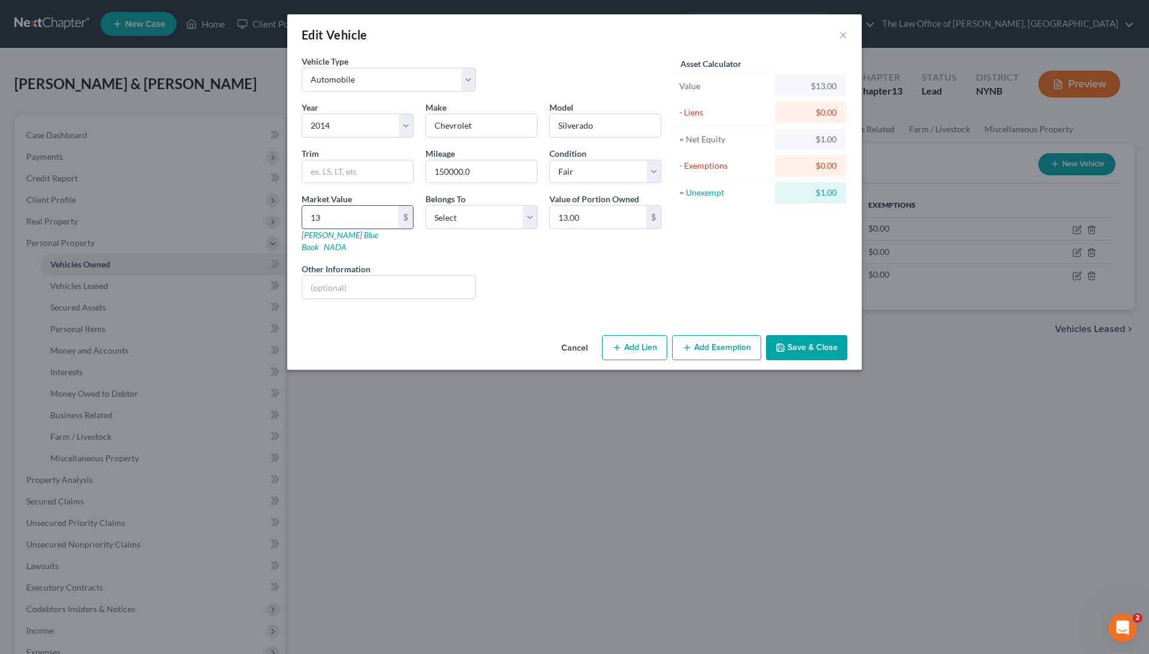
type input "135"
type input "135.00"
type input "1352"
type input "1,352.00"
type input "1,3525"
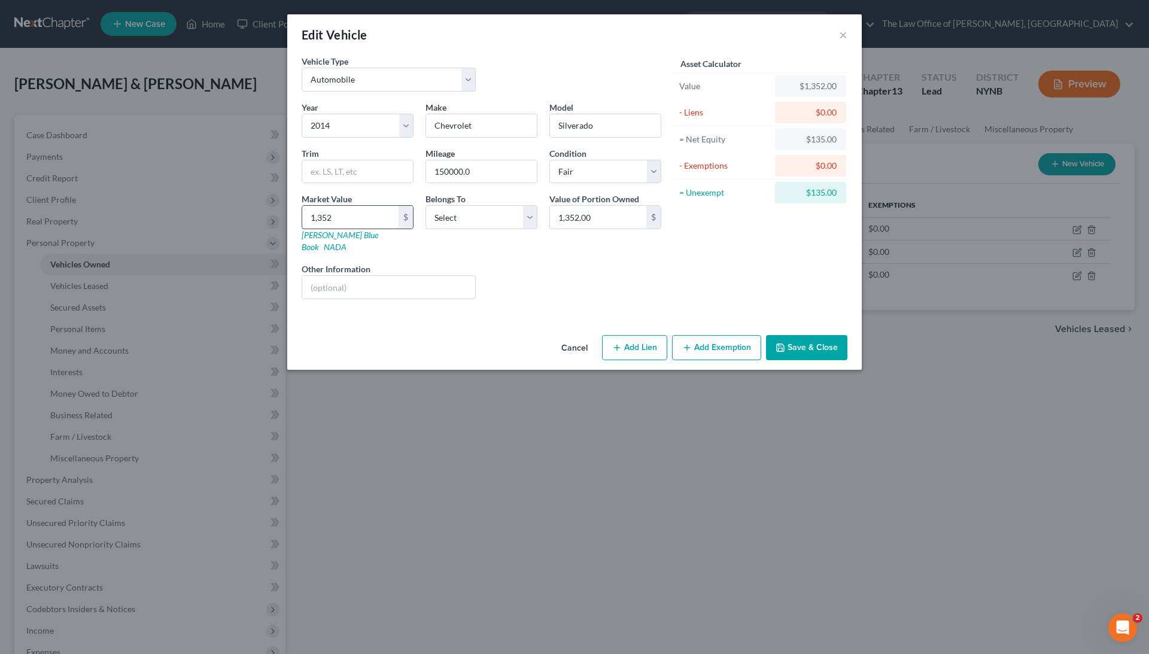
type input "13,525.00"
type input "13,525"
click at [463, 245] on div "Year Select 2026 2025 2024 2023 2022 2021 2020 2019 2018 2017 2016 2015 2014 20…" at bounding box center [482, 205] width 372 height 208
select select "1"
click at [801, 335] on button "Save & Close" at bounding box center [806, 347] width 81 height 25
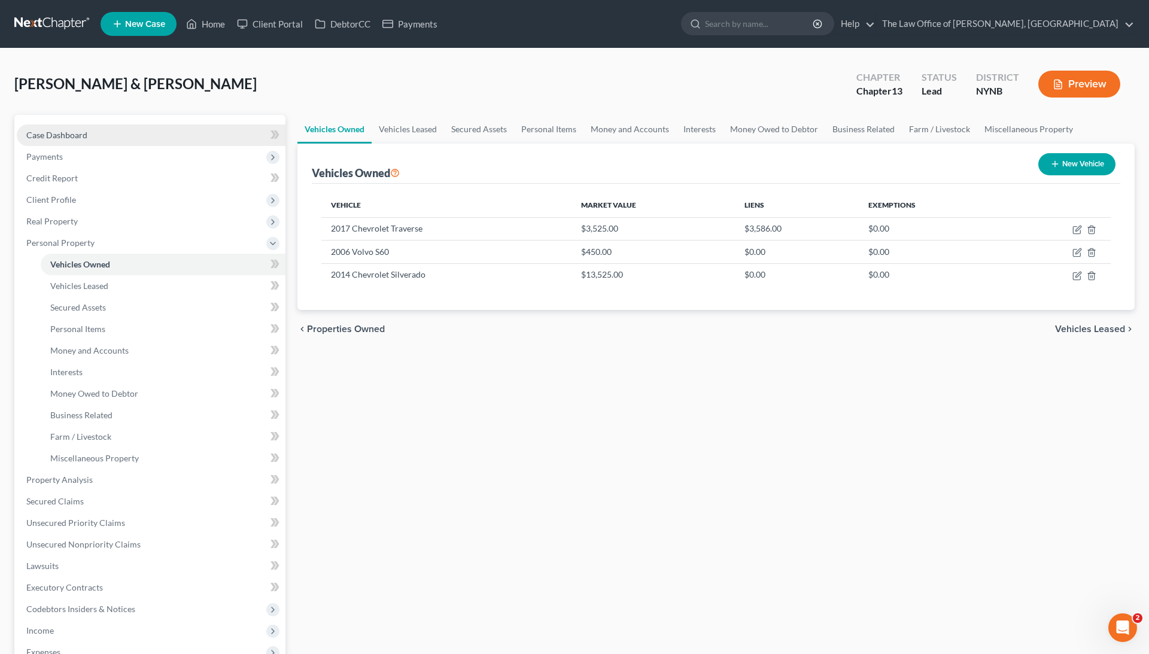
click at [75, 137] on span "Case Dashboard" at bounding box center [56, 135] width 61 height 10
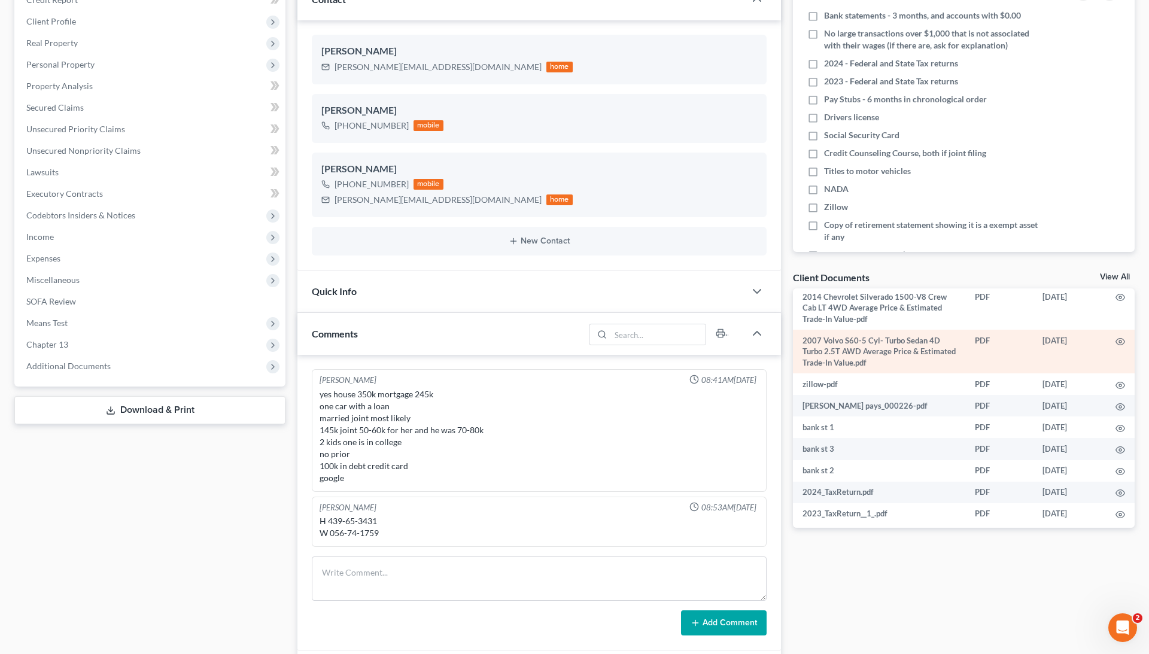
scroll to position [69, 0]
